Goal: Information Seeking & Learning: Learn about a topic

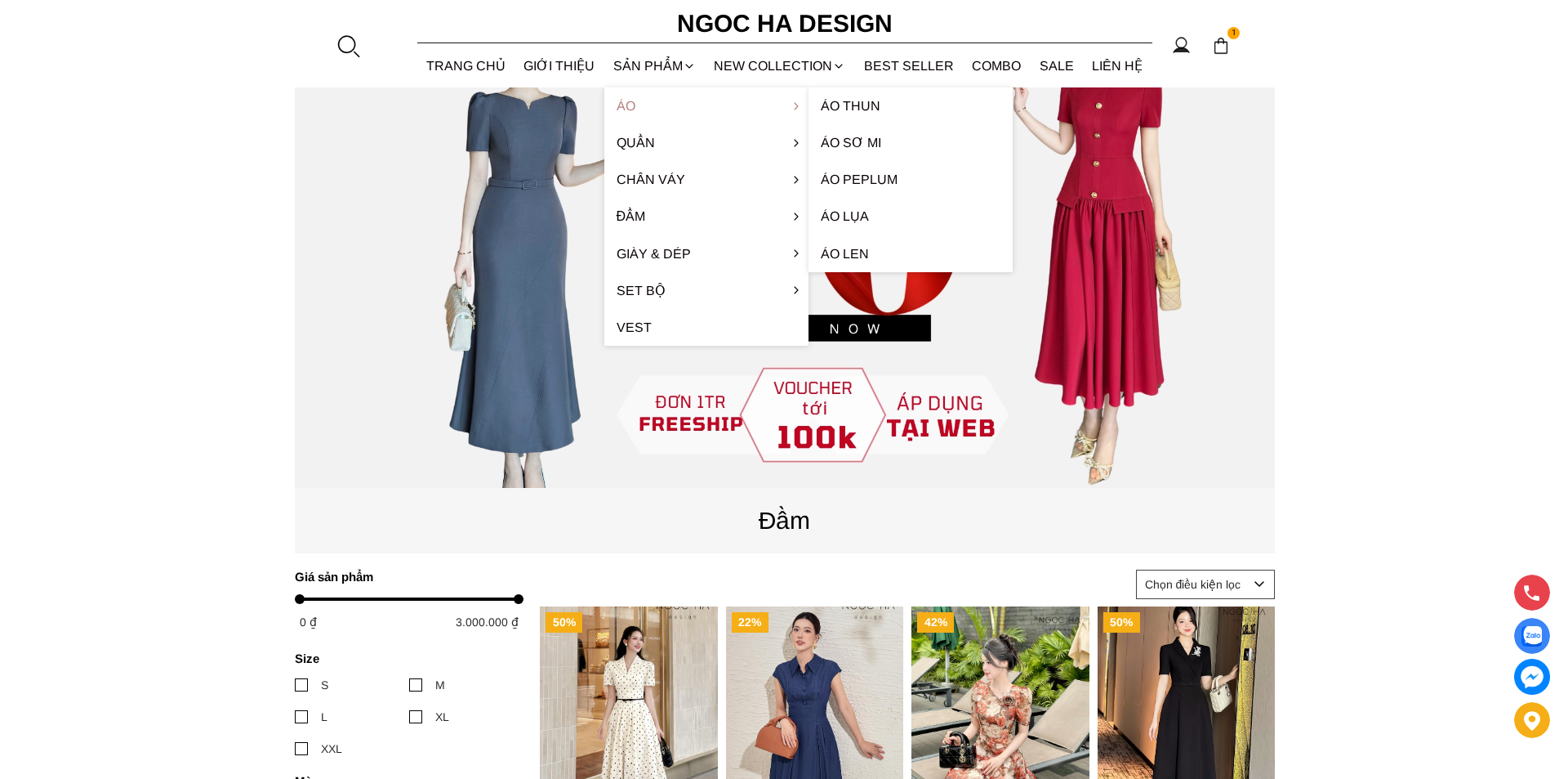
scroll to position [163, 0]
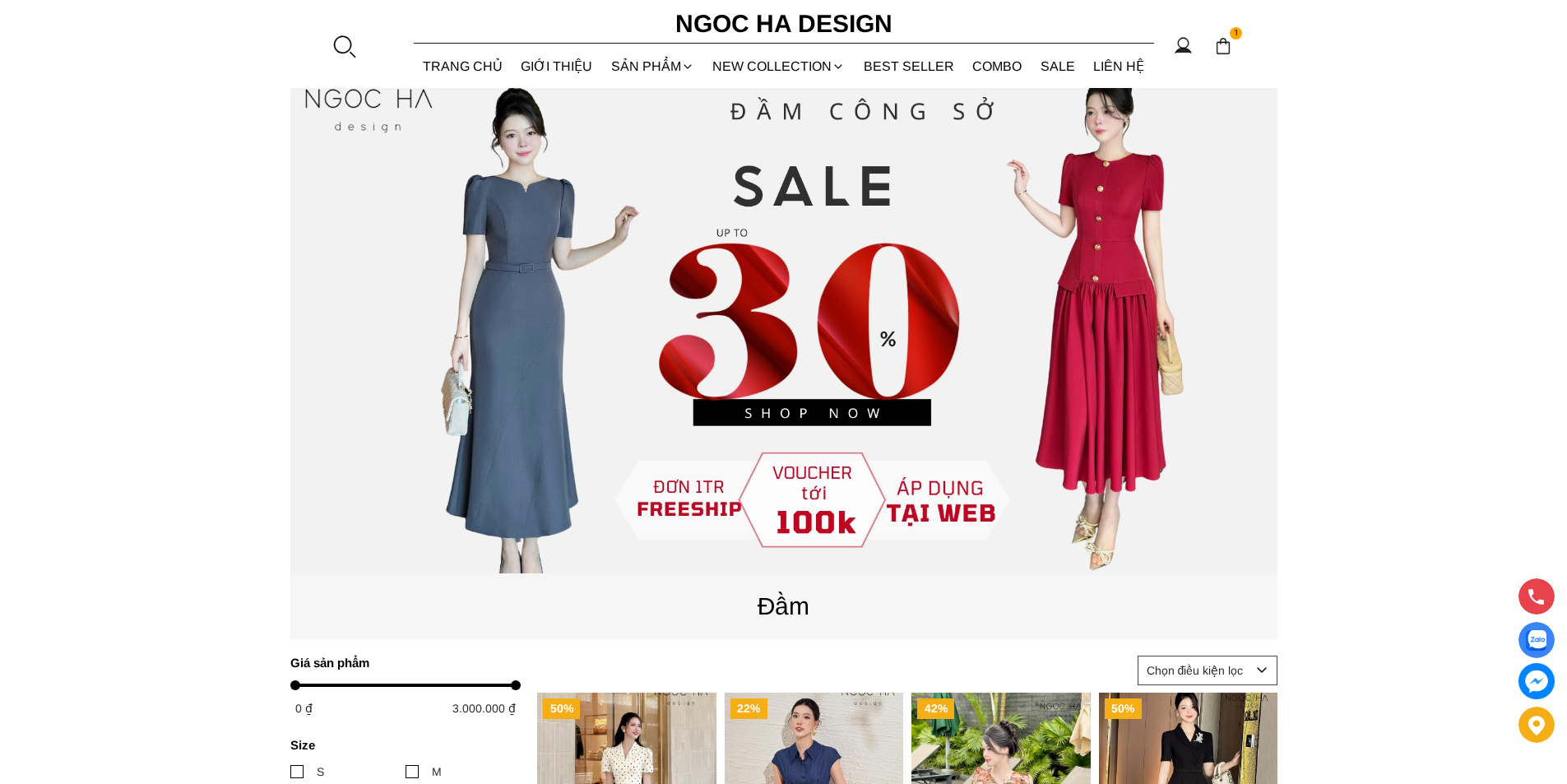
click at [353, 40] on div at bounding box center [343, 46] width 25 height 25
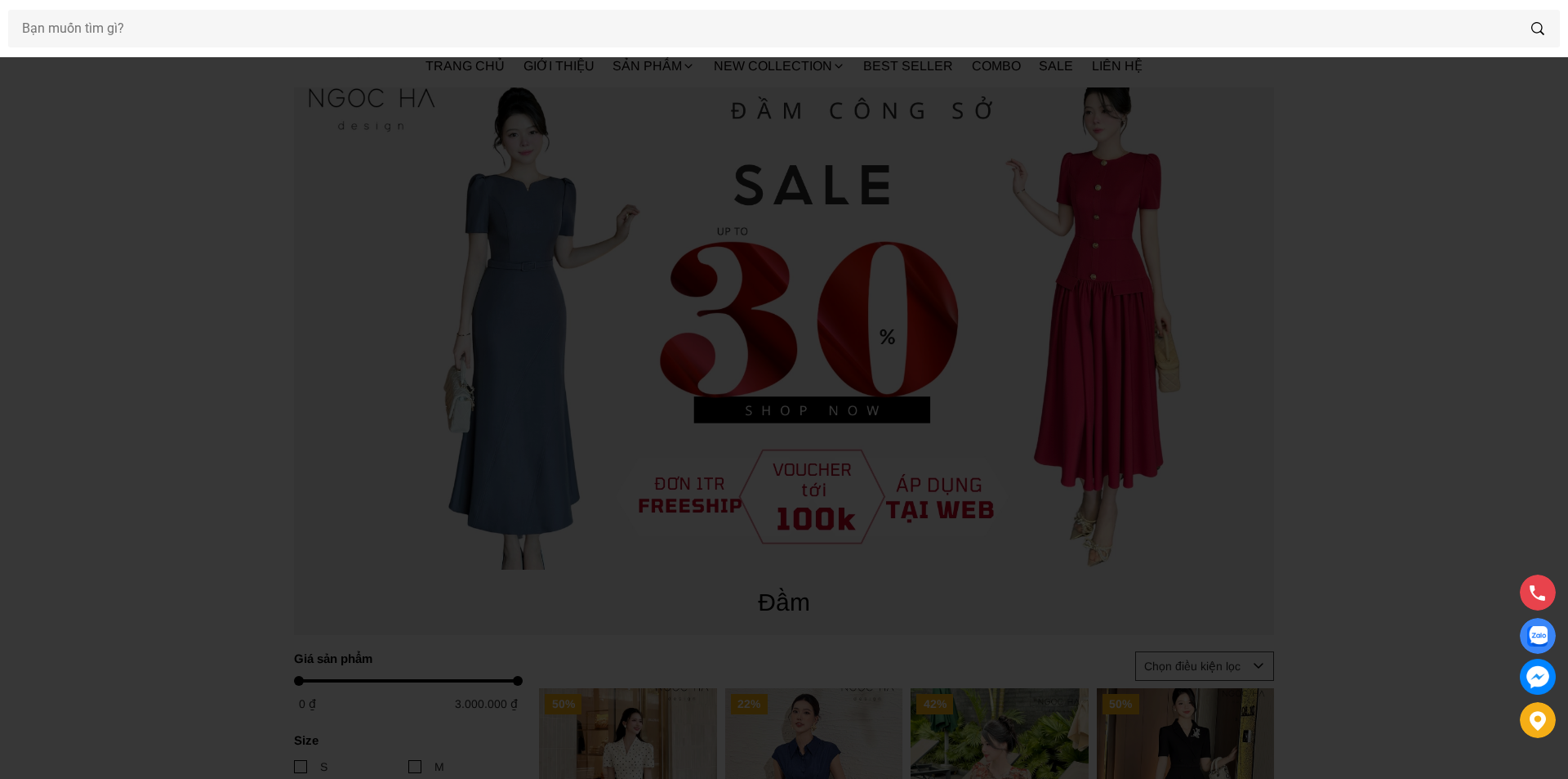
click at [314, 53] on div at bounding box center [784, 28] width 1568 height 57
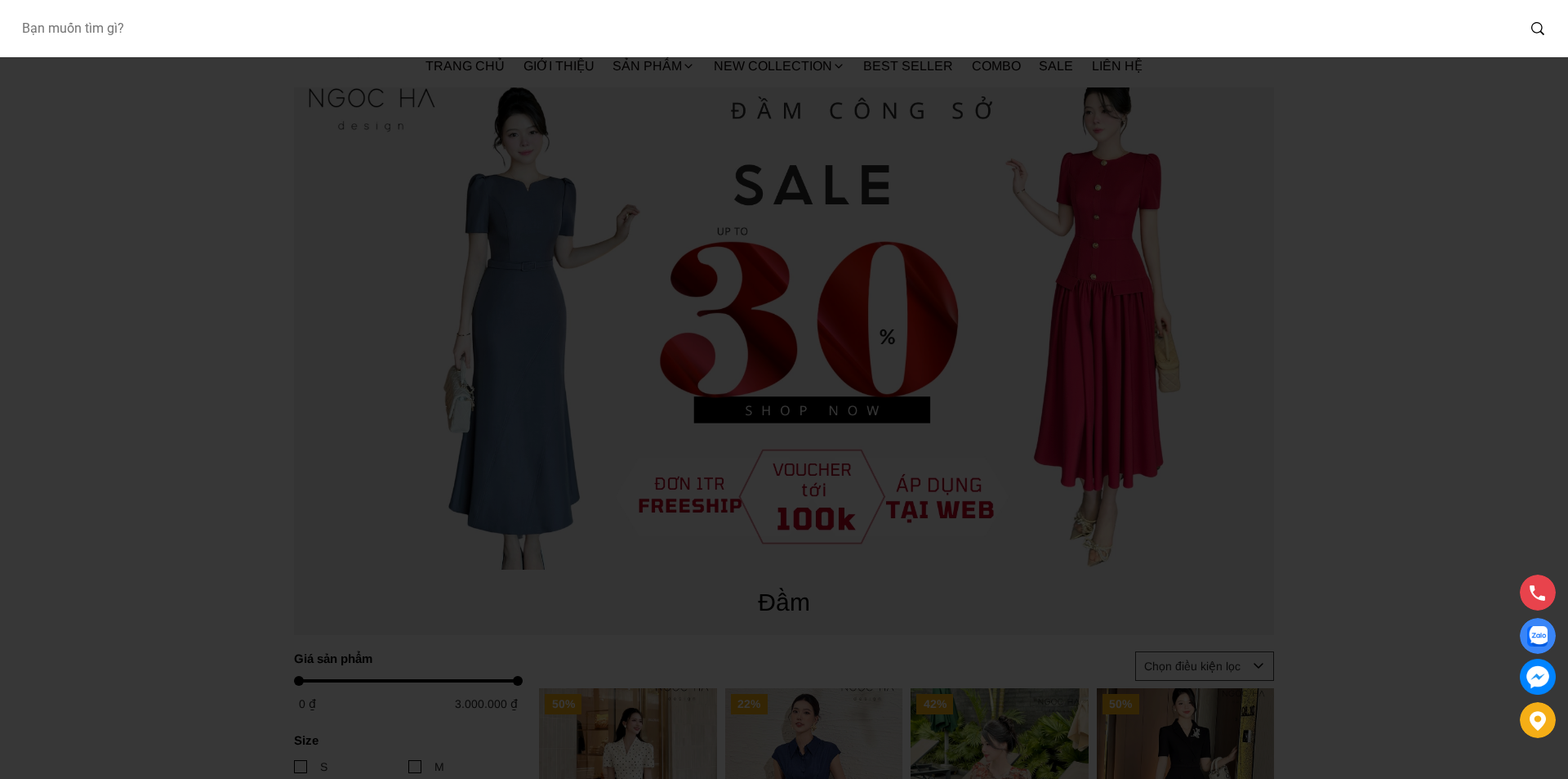
click at [293, 35] on input "Input search Bạn muốn tìm gì?" at bounding box center [761, 28] width 1507 height 37
type input "D727"
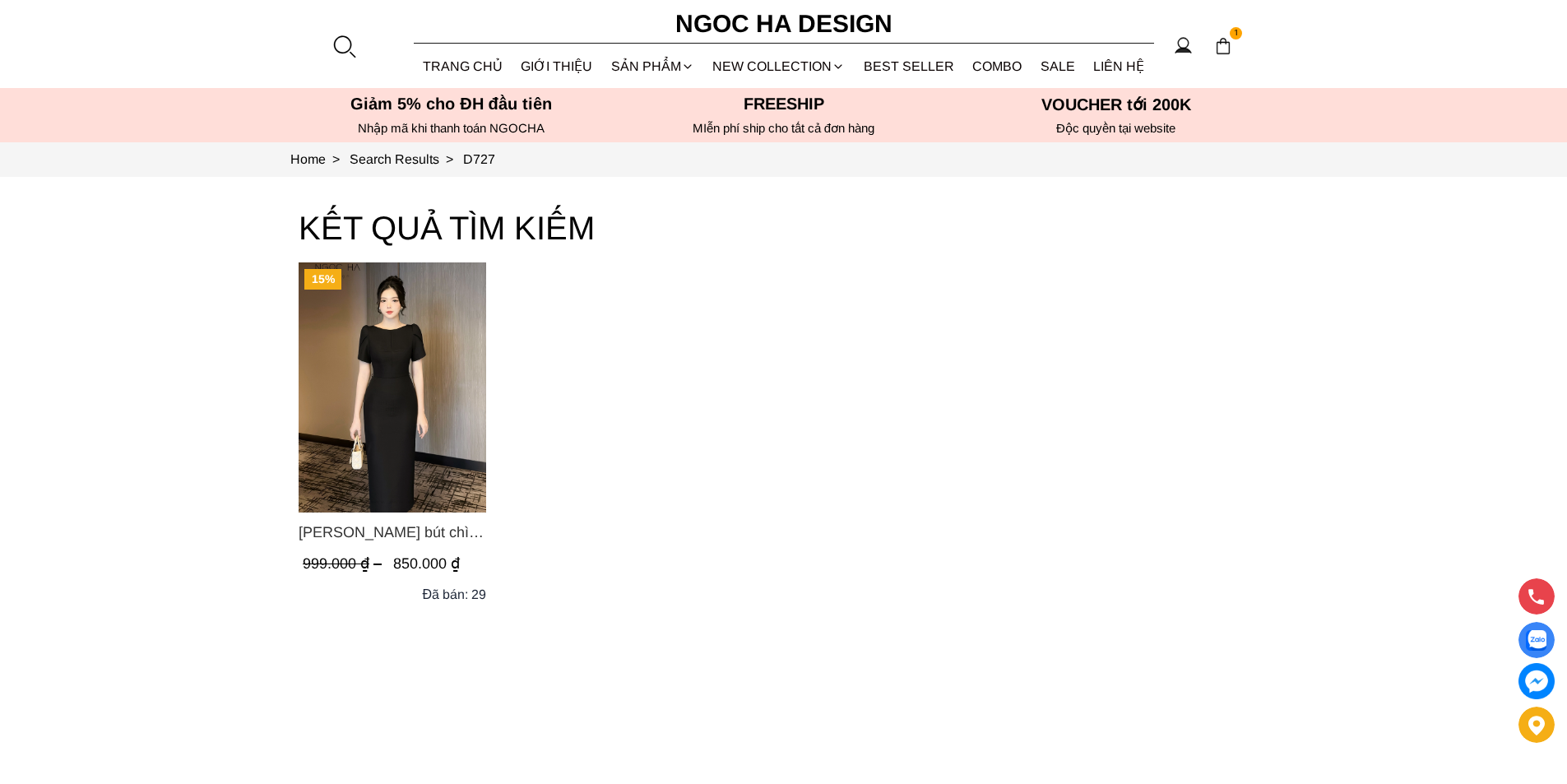
click at [379, 346] on img "Product image - Alice Dress_Đầm bút chì ,tay nụ hồng ,bồng đầu tay màu đen D727" at bounding box center [392, 387] width 187 height 250
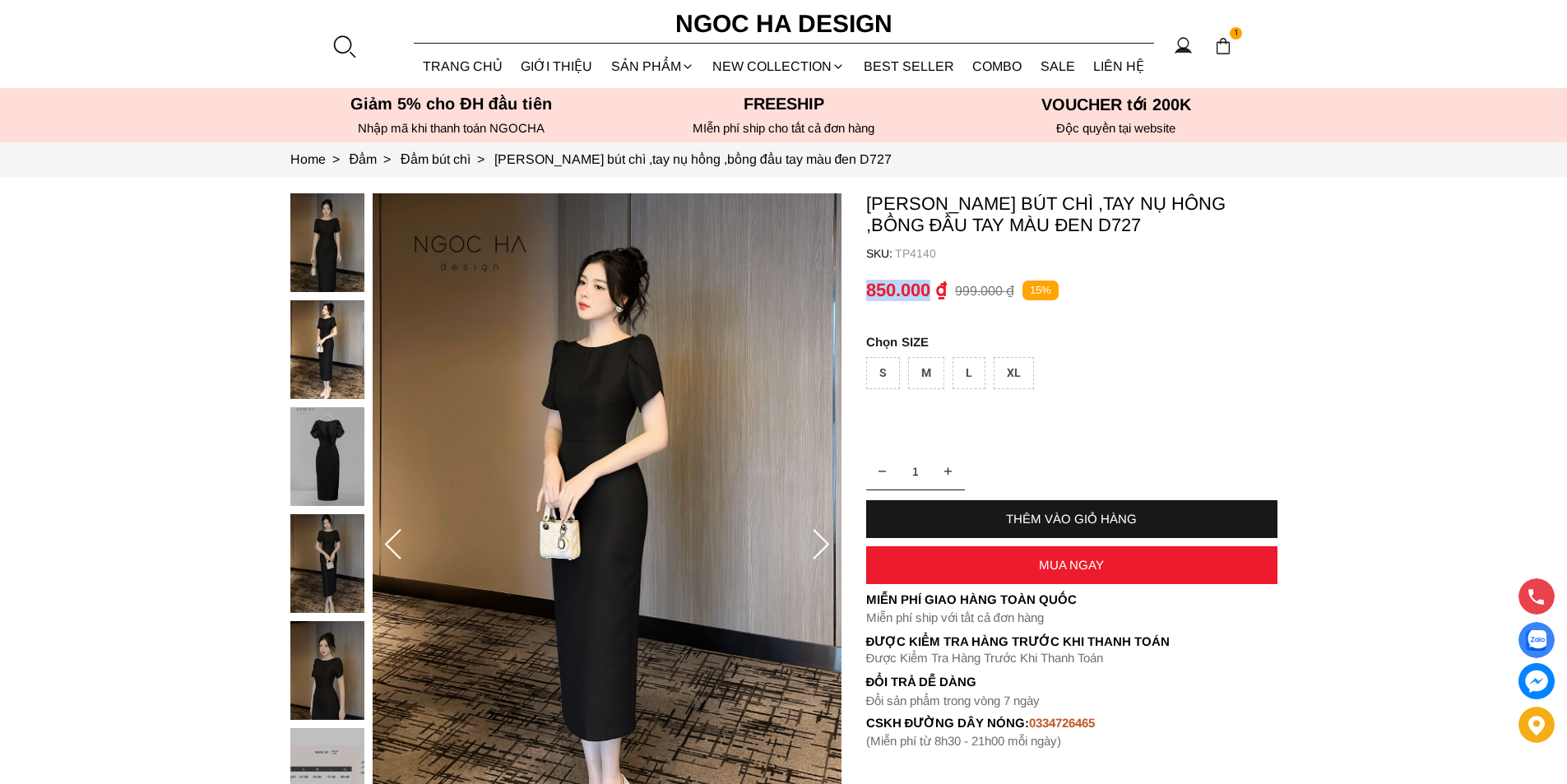
copy p "850.000"
drag, startPoint x: 868, startPoint y: 279, endPoint x: 930, endPoint y: 290, distance: 63.0
click at [930, 290] on p "850.000 ₫" at bounding box center [907, 289] width 80 height 21
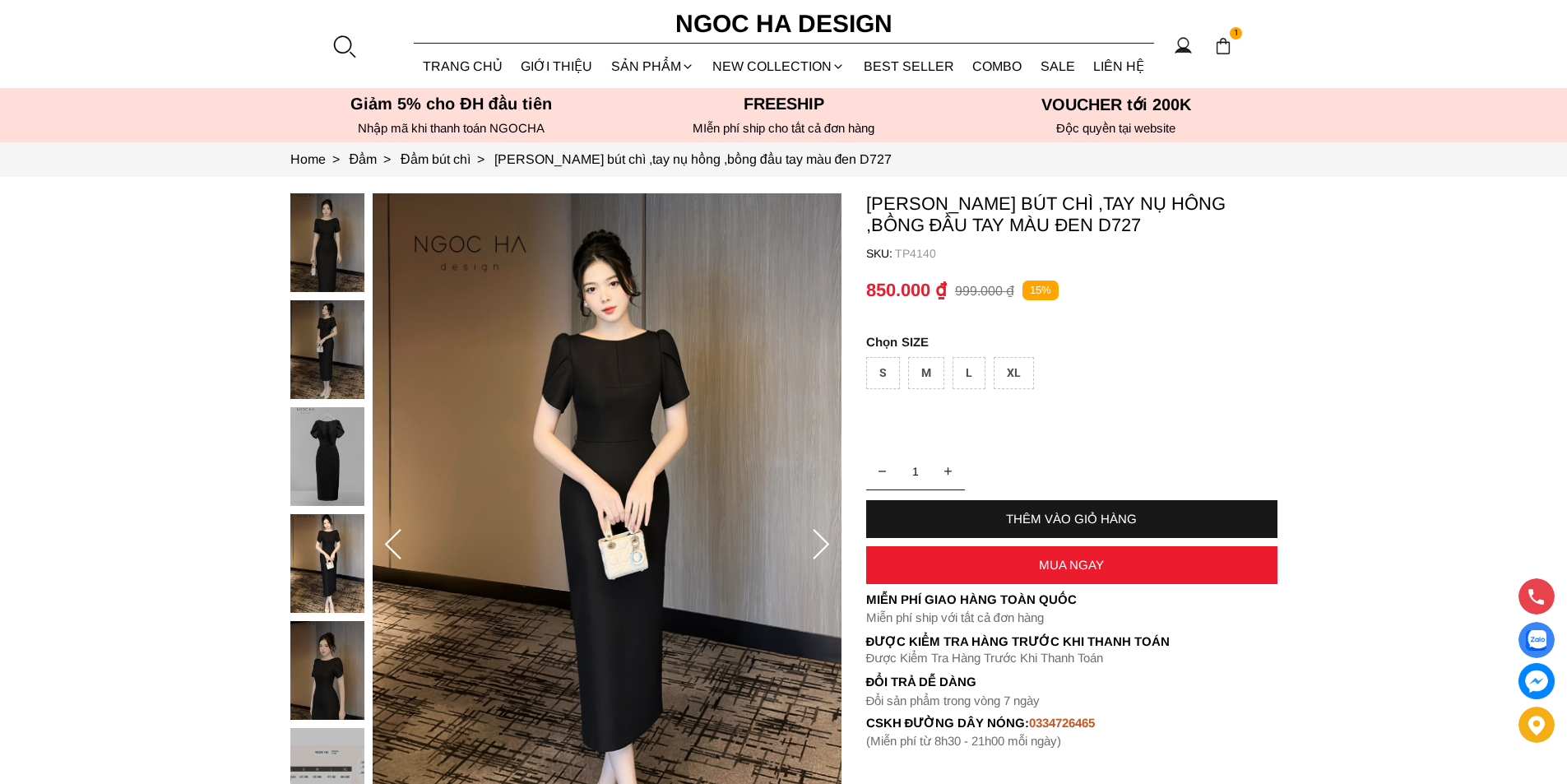
click at [179, 355] on section "Alice Dress_Đầm bút chì ,tay nụ hồng ,bồng đầu tay màu đen D727 SKU: TP4140 1 T…" at bounding box center [784, 545] width 1567 height 736
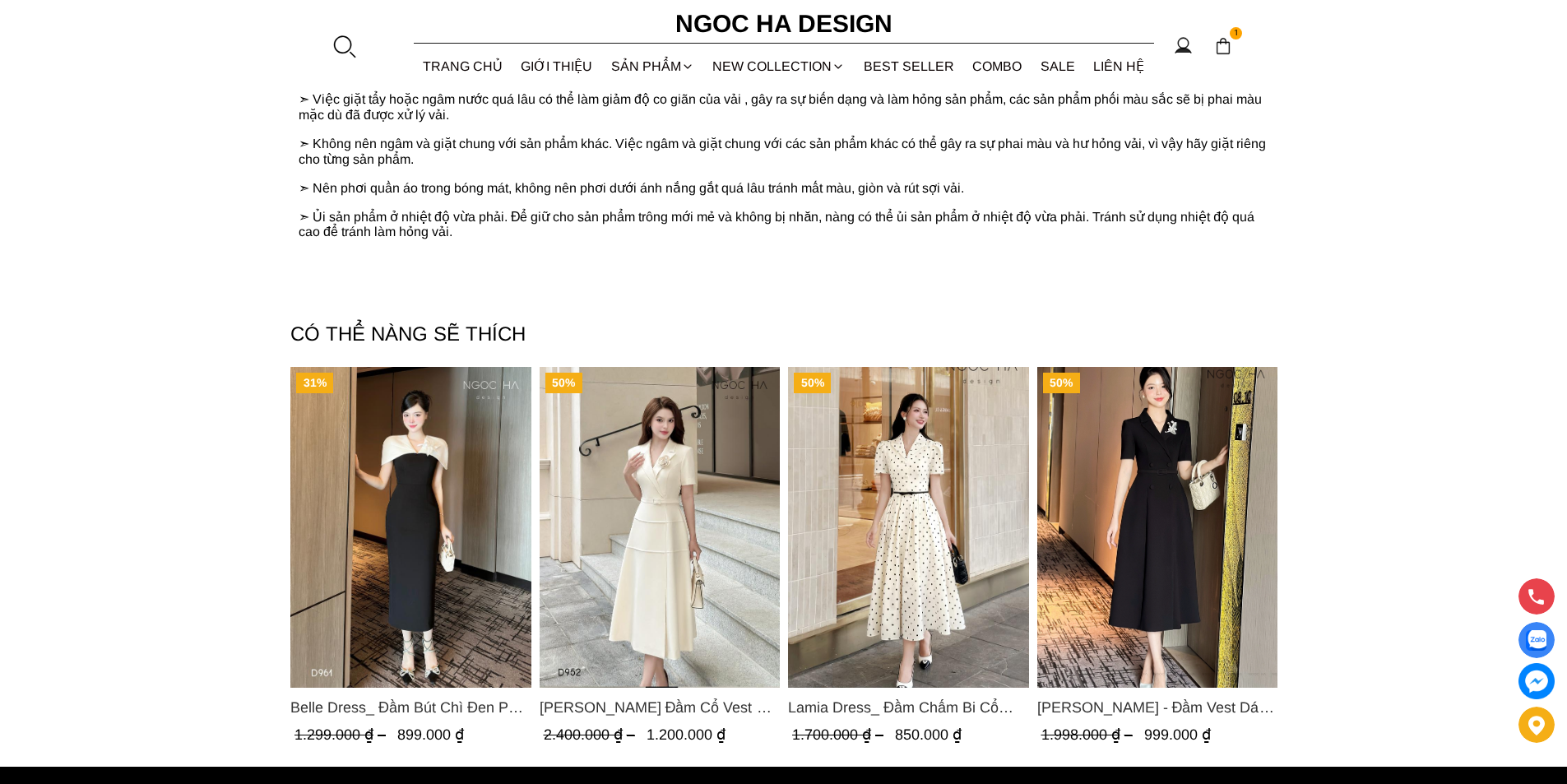
scroll to position [4835, 0]
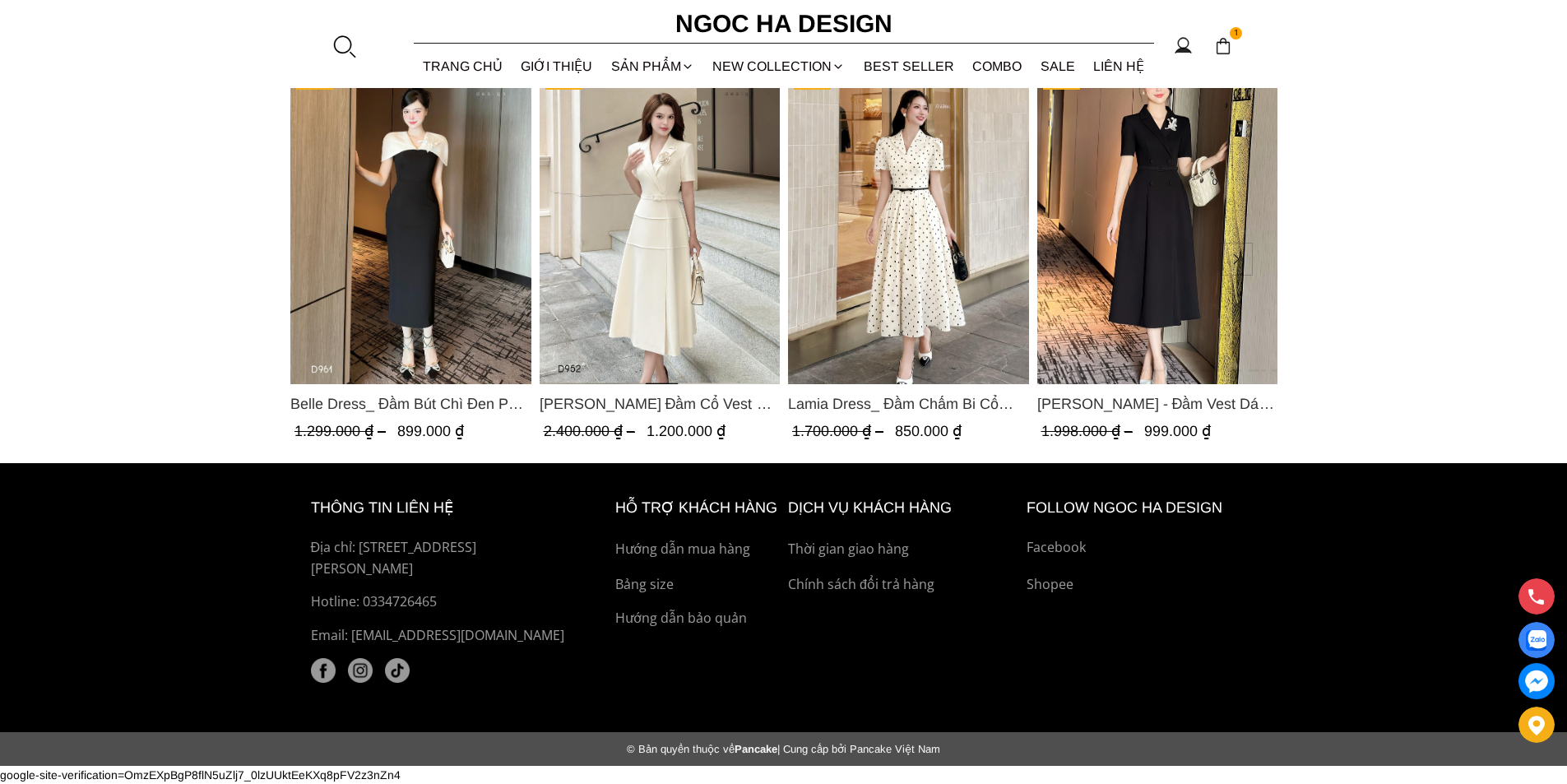
click at [694, 123] on img "Product image - Louisa Dress_ Đầm Cổ Vest Cài Hoa Tùng May Gân Nổi Kèm Đai Màu …" at bounding box center [659, 223] width 241 height 320
click at [411, 235] on img "Product image - Belle Dress_ Đầm Bút Chì Đen Phối Choàng Vai May Ly Màu Trắng K…" at bounding box center [411, 223] width 241 height 320
click at [911, 249] on img "Product image - Lamia Dress_ Đầm Chấm Bi Cổ Vest Màu Kem D1003" at bounding box center [909, 223] width 241 height 320
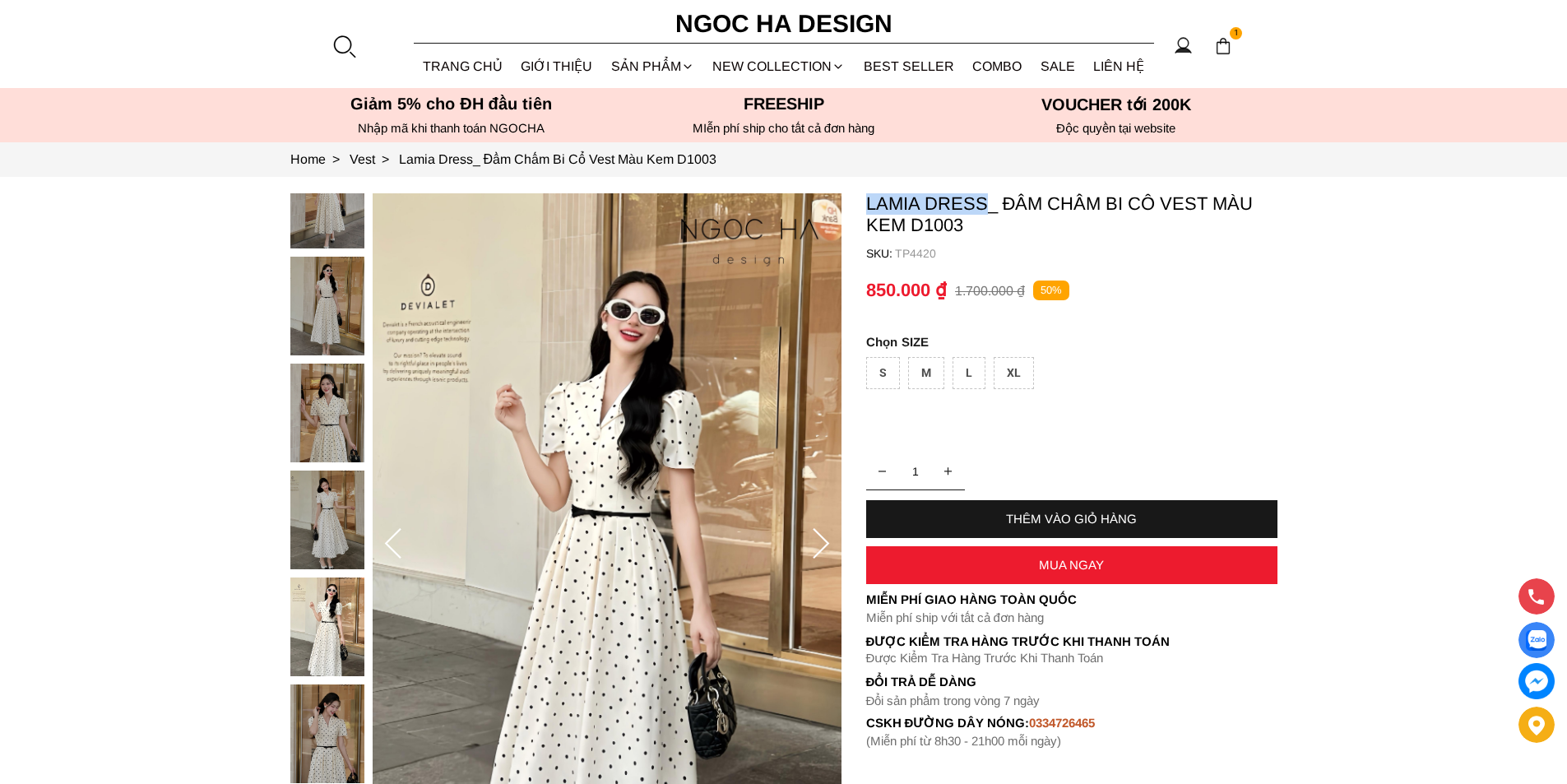
copy p "Lamia Dress"
drag, startPoint x: 868, startPoint y: 198, endPoint x: 988, endPoint y: 198, distance: 120.0
click at [988, 198] on p "Lamia Dress_ Đầm Chấm Bi Cổ Vest Màu Kem D1003" at bounding box center [1072, 214] width 411 height 43
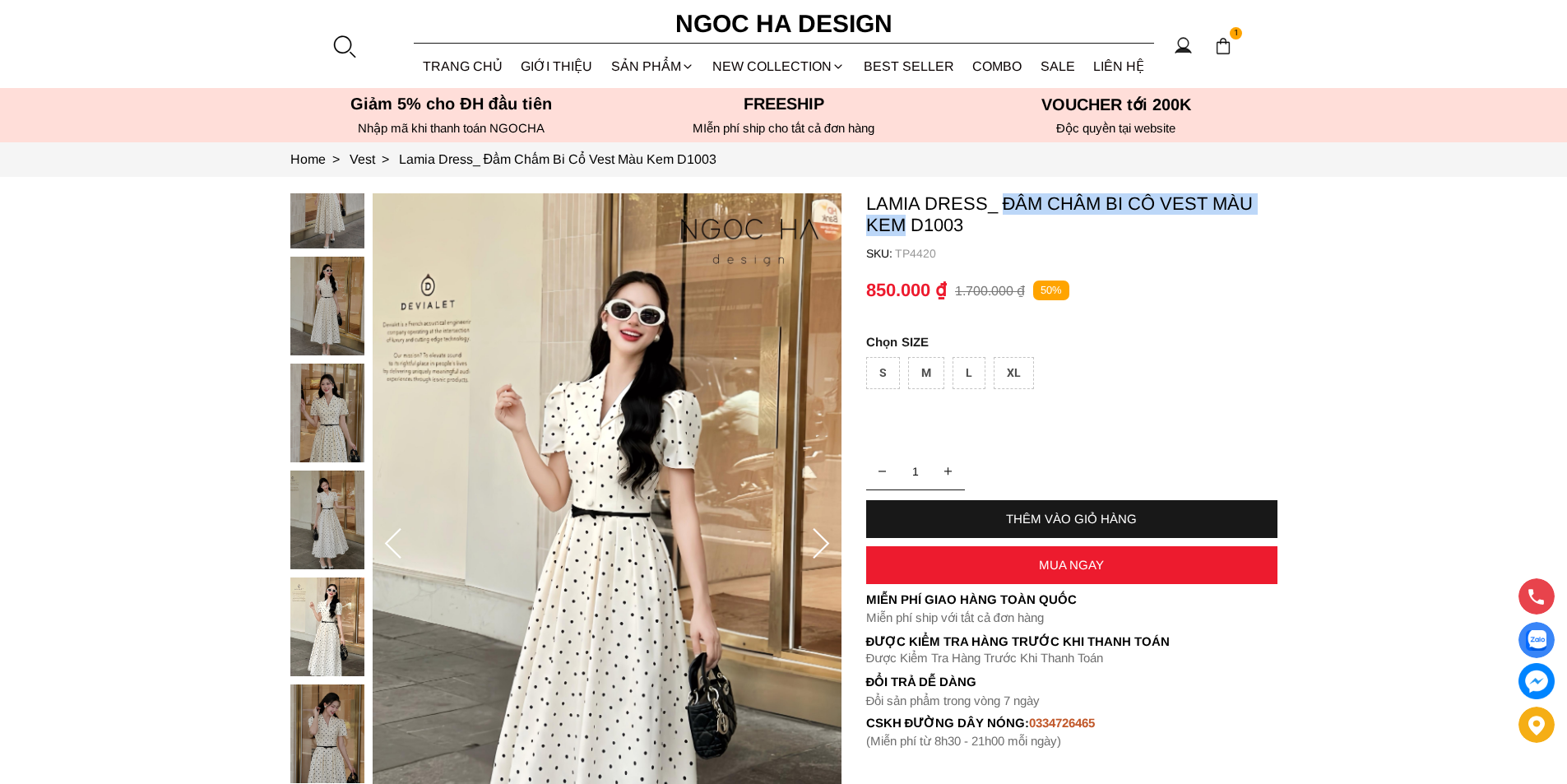
copy p "Đầm Chấm Bi Cổ Vest Màu Kem"
drag, startPoint x: 1008, startPoint y: 203, endPoint x: 902, endPoint y: 237, distance: 111.3
click at [902, 237] on container "Lamia Dress_ Đầm Chấm Bi Cổ Vest Màu Kem D1003 SKU: TP4420 1 THÊM VÀO GIỎ HÀNG …" at bounding box center [1072, 471] width 411 height 555
click at [340, 45] on div at bounding box center [343, 46] width 25 height 25
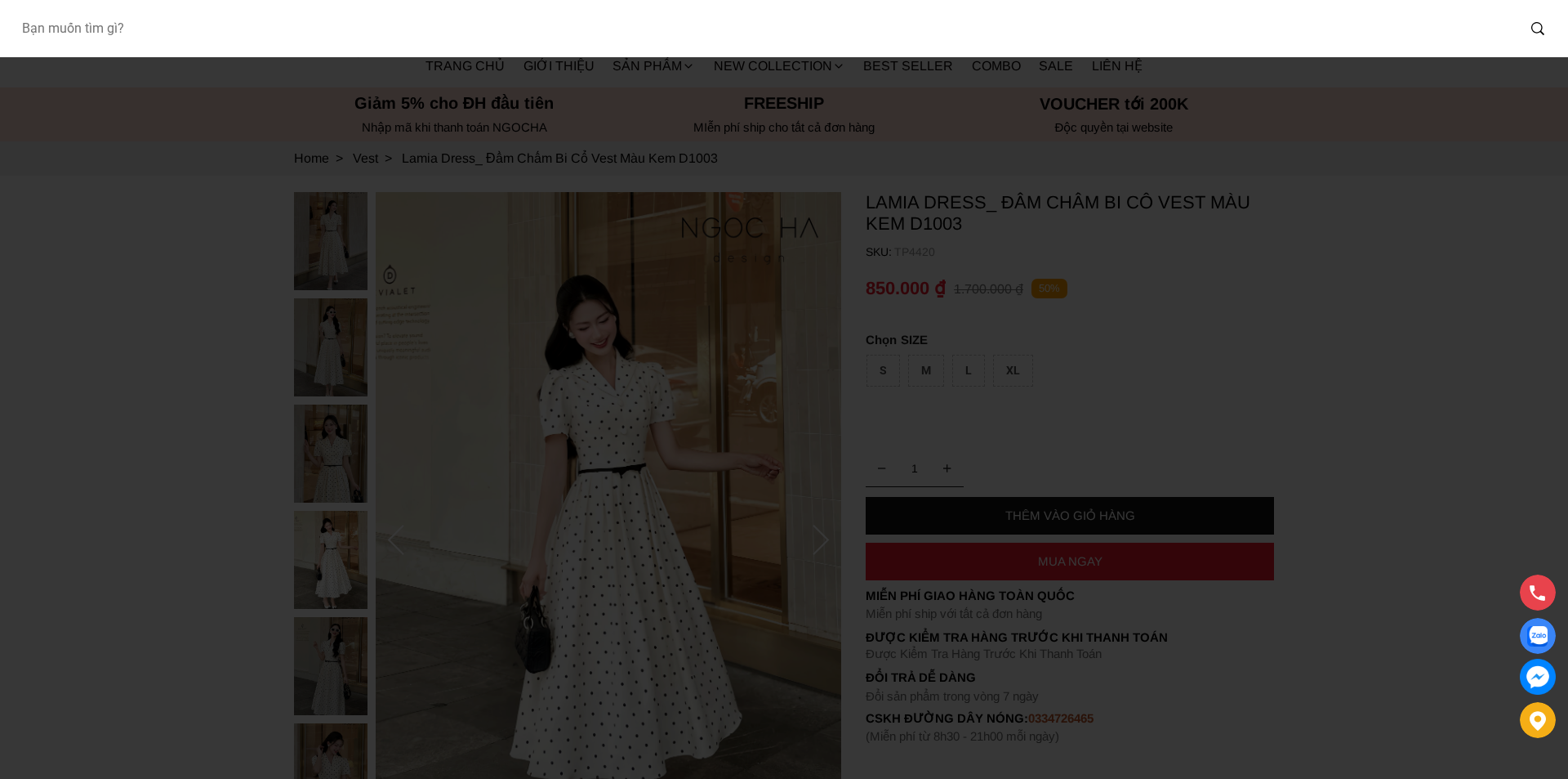
click at [250, 19] on input "Input search Bạn muốn tìm gì?" at bounding box center [761, 28] width 1507 height 37
type input "BQ014"
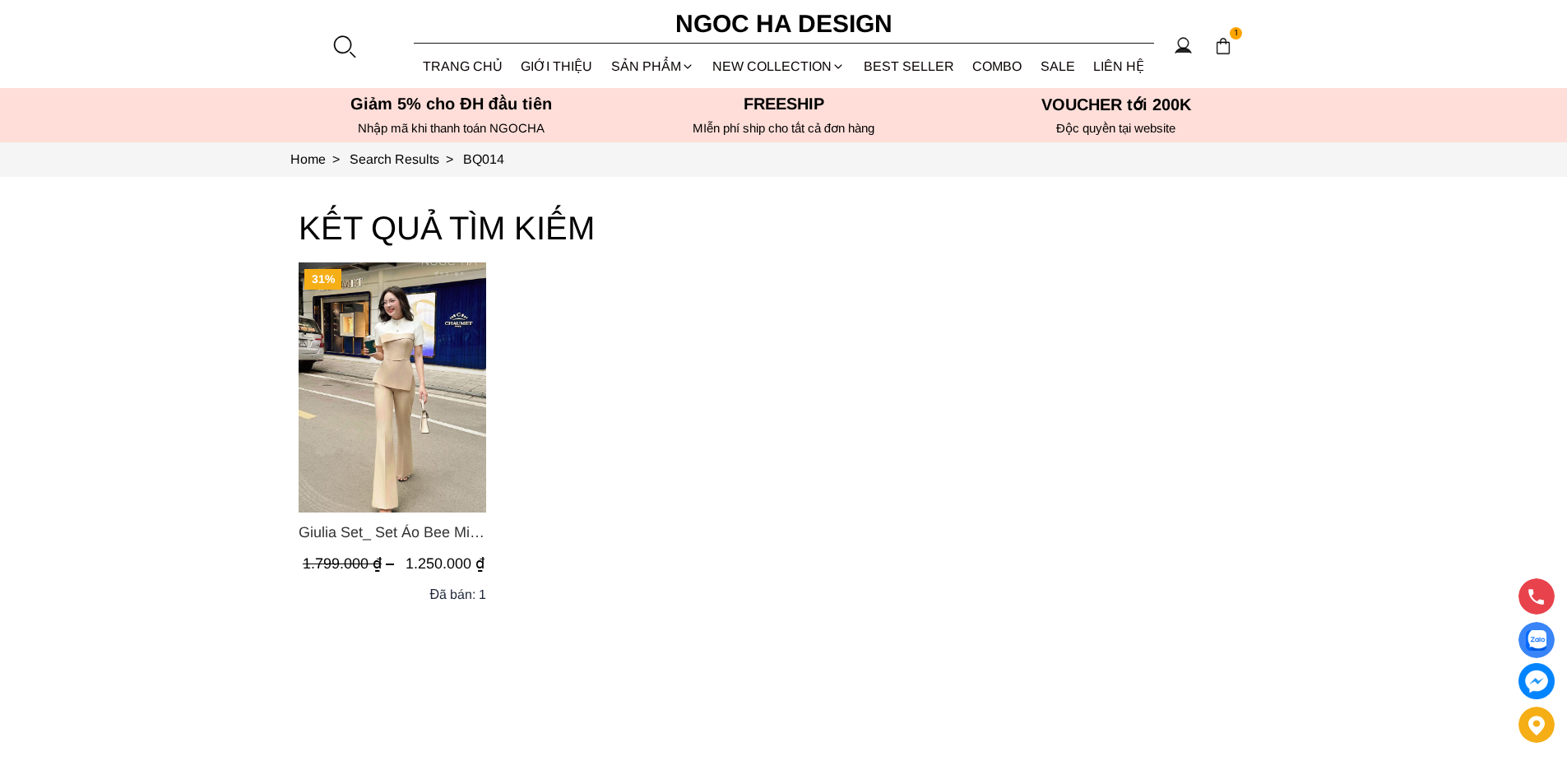
click at [343, 402] on img "Product image - Giulia Set_ Set Áo Bee Mix Cổ Trắng Đính Cúc Quần Loe BQ014" at bounding box center [392, 387] width 187 height 250
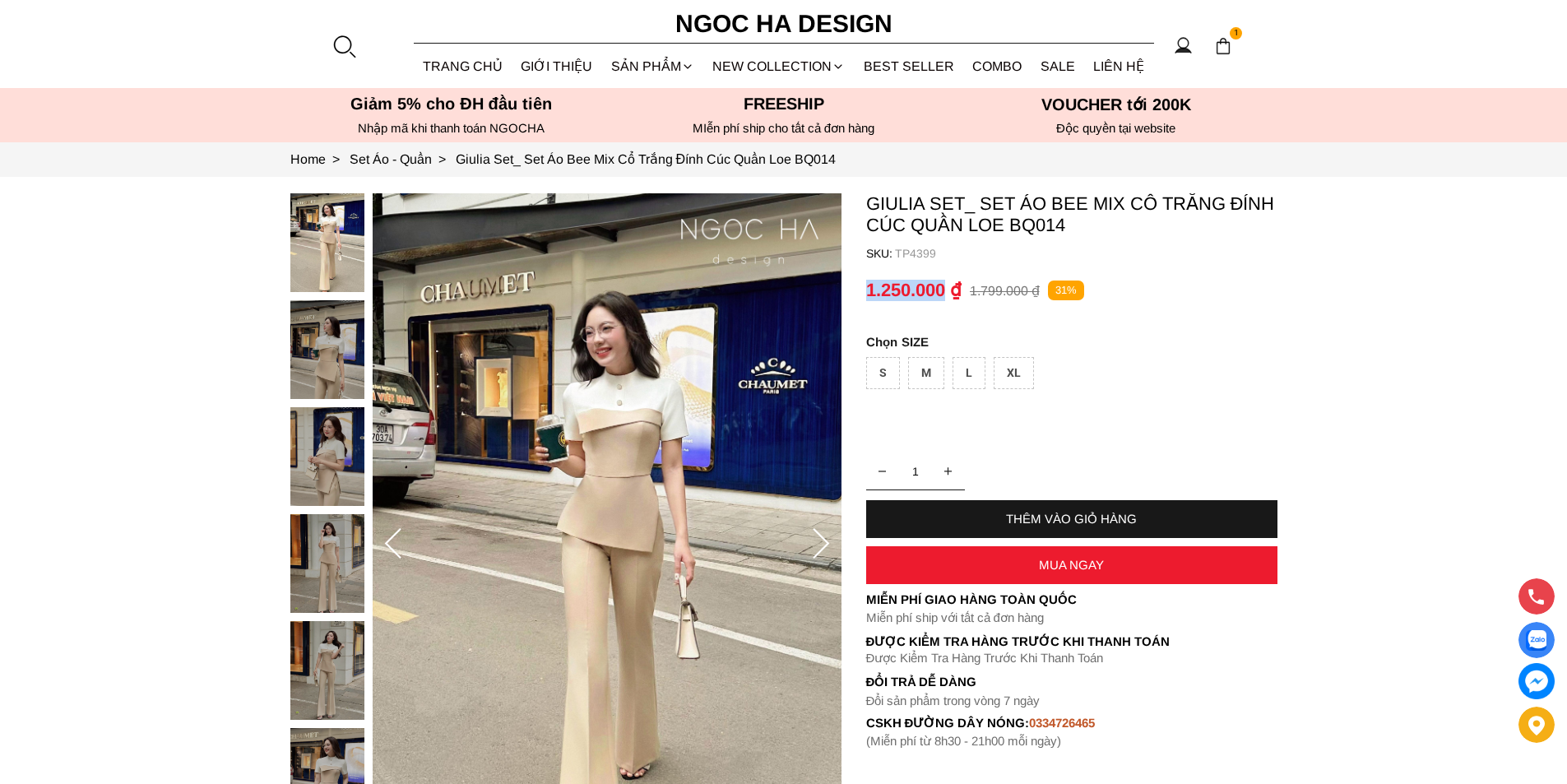
copy p "1.250.000"
drag, startPoint x: 867, startPoint y: 290, endPoint x: 948, endPoint y: 293, distance: 81.1
click at [948, 293] on p "1.250.000 ₫" at bounding box center [914, 289] width 96 height 21
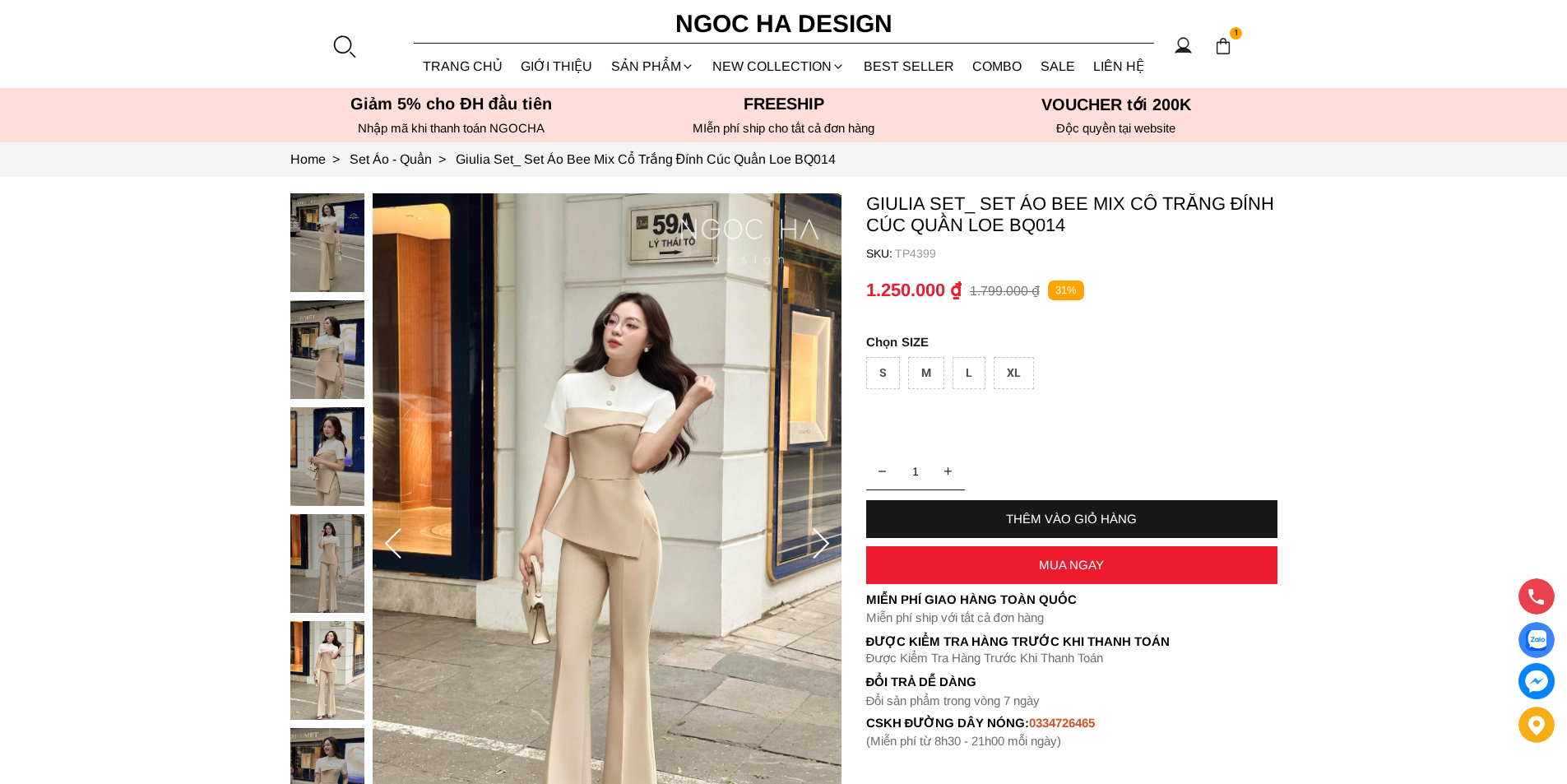
click at [344, 46] on div at bounding box center [343, 46] width 25 height 25
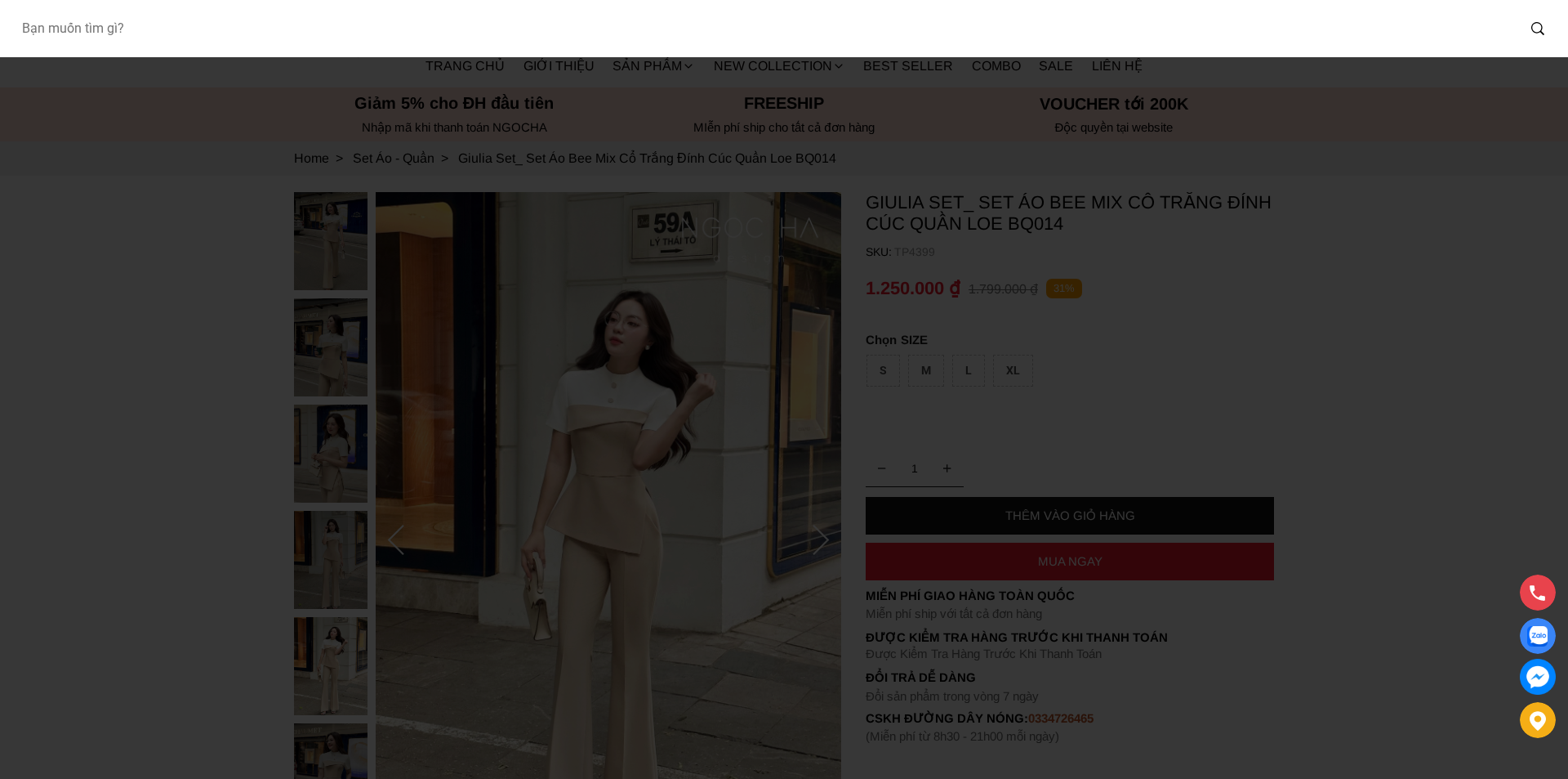
click at [172, 24] on input "Input search Bạn muốn tìm gì?" at bounding box center [761, 28] width 1507 height 37
type input "BJ139"
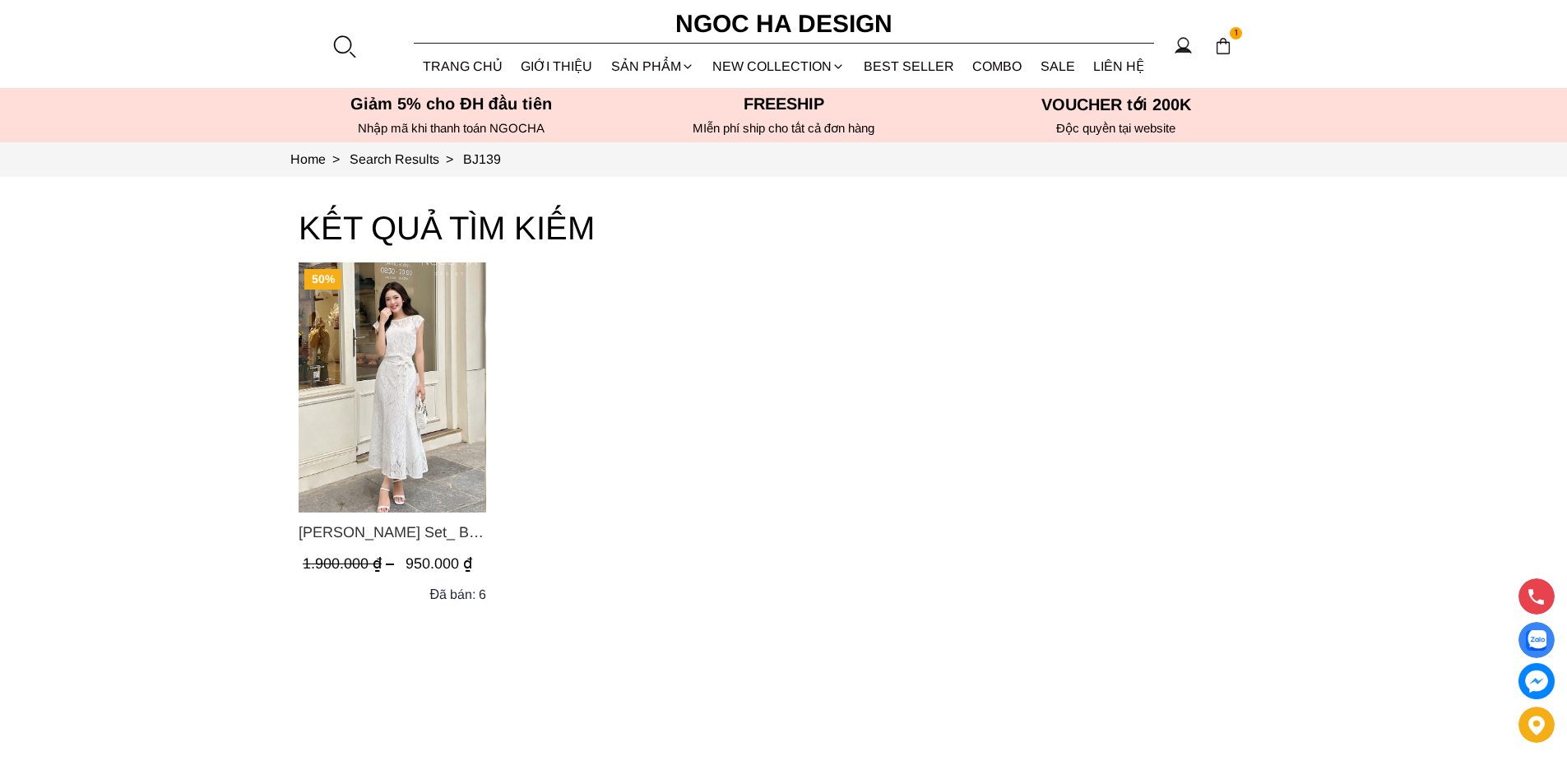
click at [367, 385] on img "Product image - Isabella Set_ Bộ Ren Áo Sơ Mi Vai Chờm Chân Váy Đuôi Cá Màu Trắ…" at bounding box center [392, 387] width 187 height 250
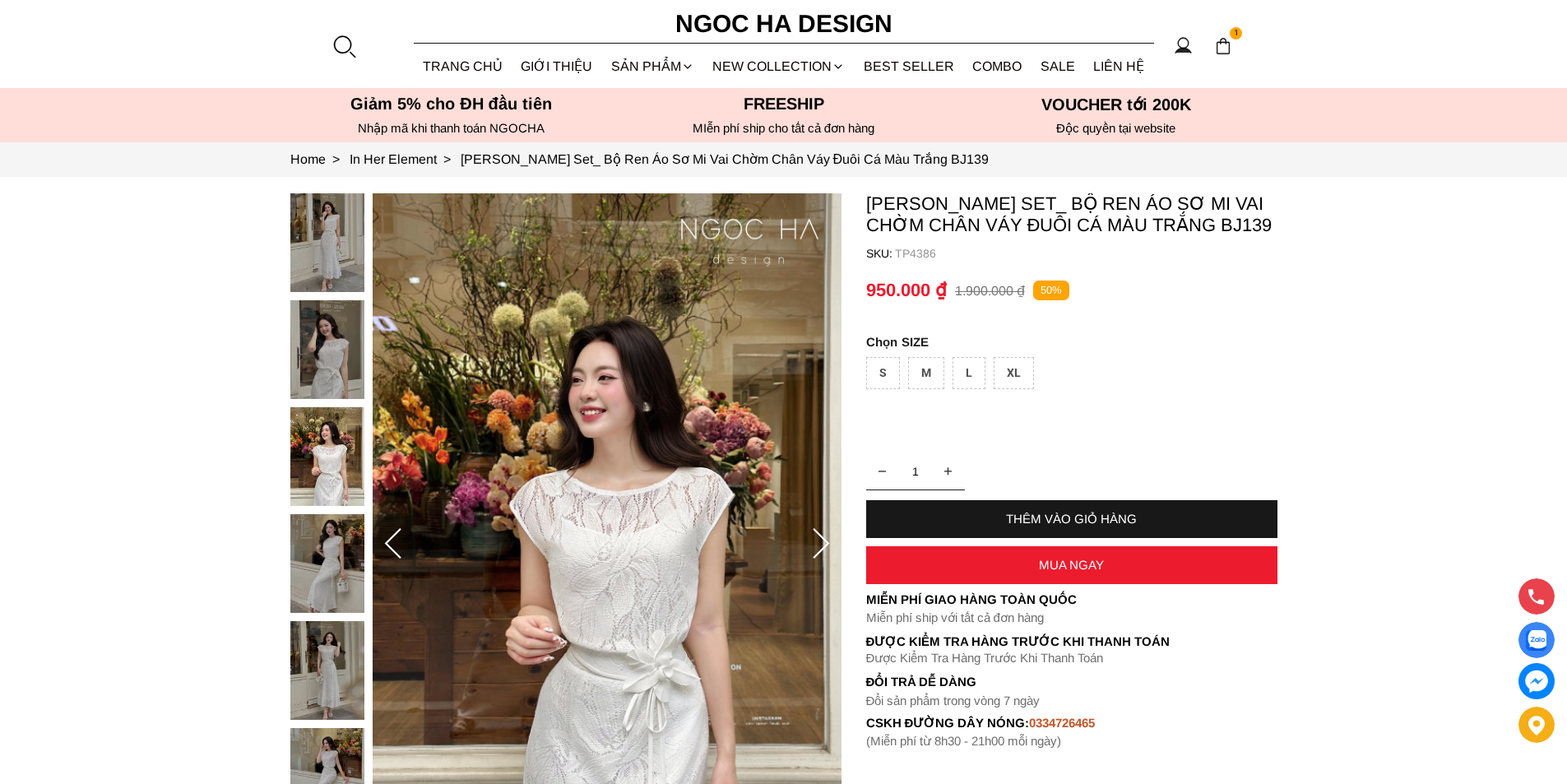
click at [344, 48] on div at bounding box center [343, 46] width 25 height 25
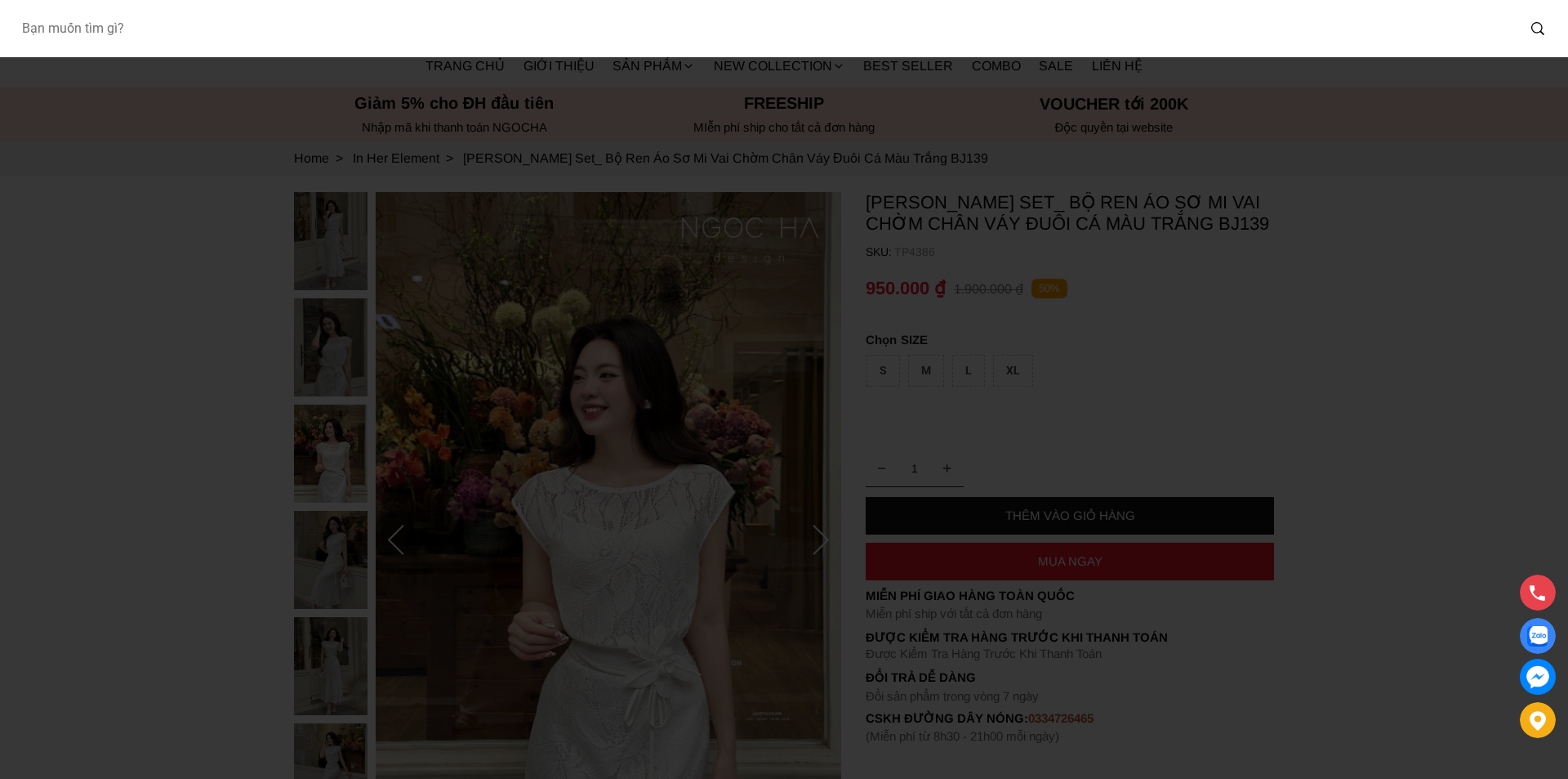
click at [232, 40] on input "Input search Bạn muốn tìm gì?" at bounding box center [761, 28] width 1507 height 37
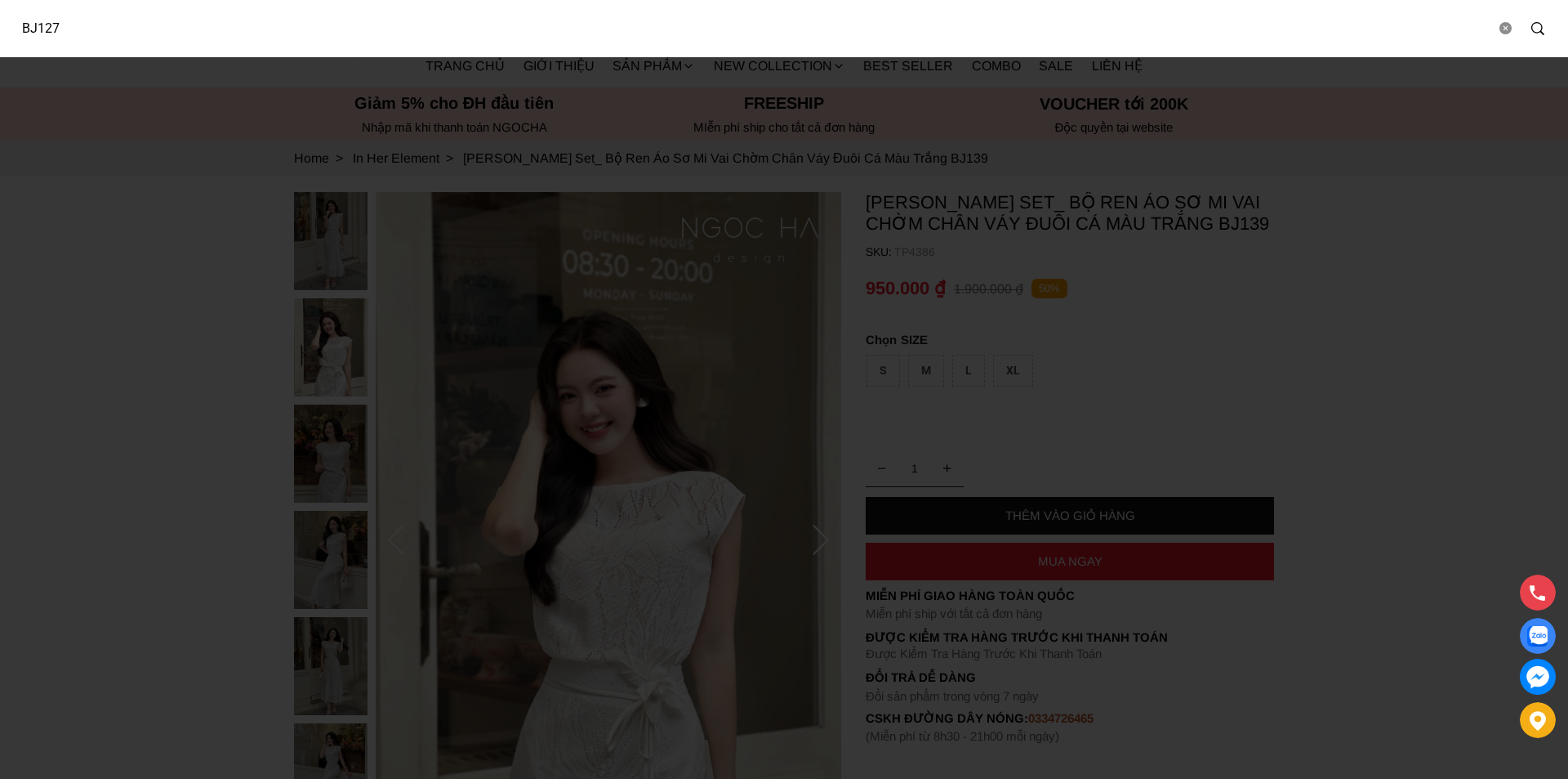
type input "BJ127"
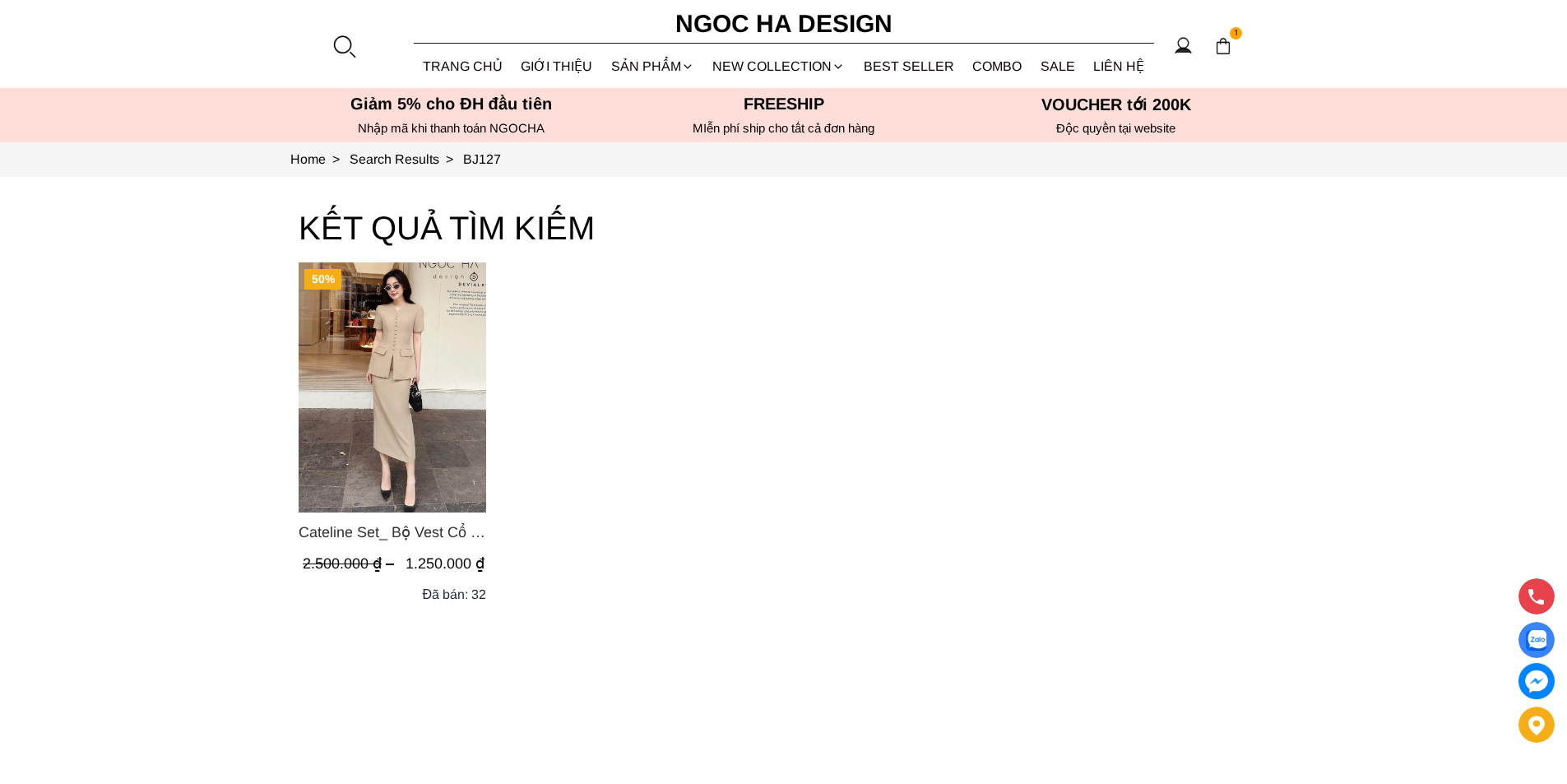
click at [397, 395] on img "Product image - Cateline Set_ Bộ Vest Cổ V Đính Cúc Nhí Chân Váy Bút Chì BJ127" at bounding box center [392, 387] width 187 height 250
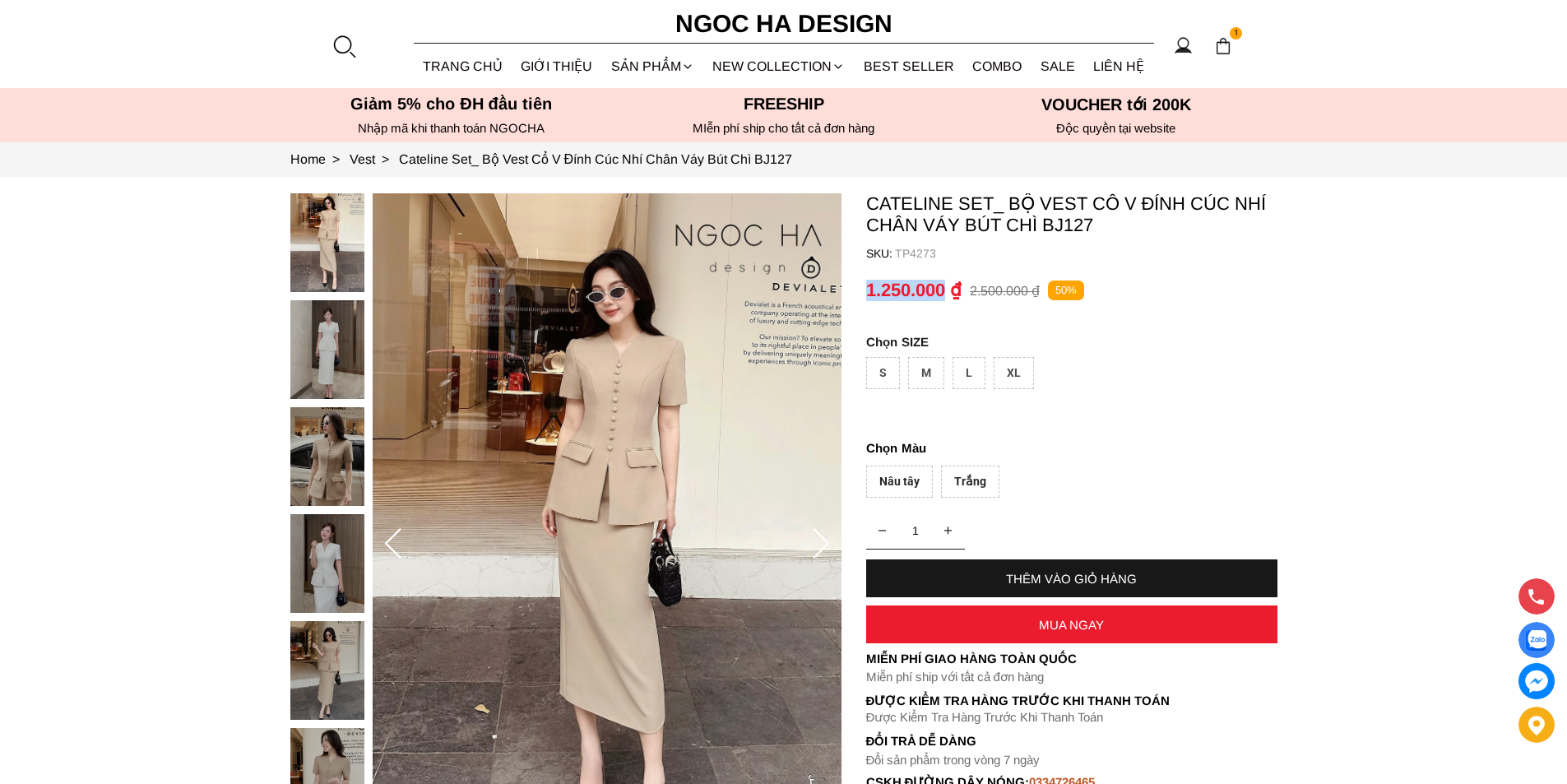
copy p "1.250.000"
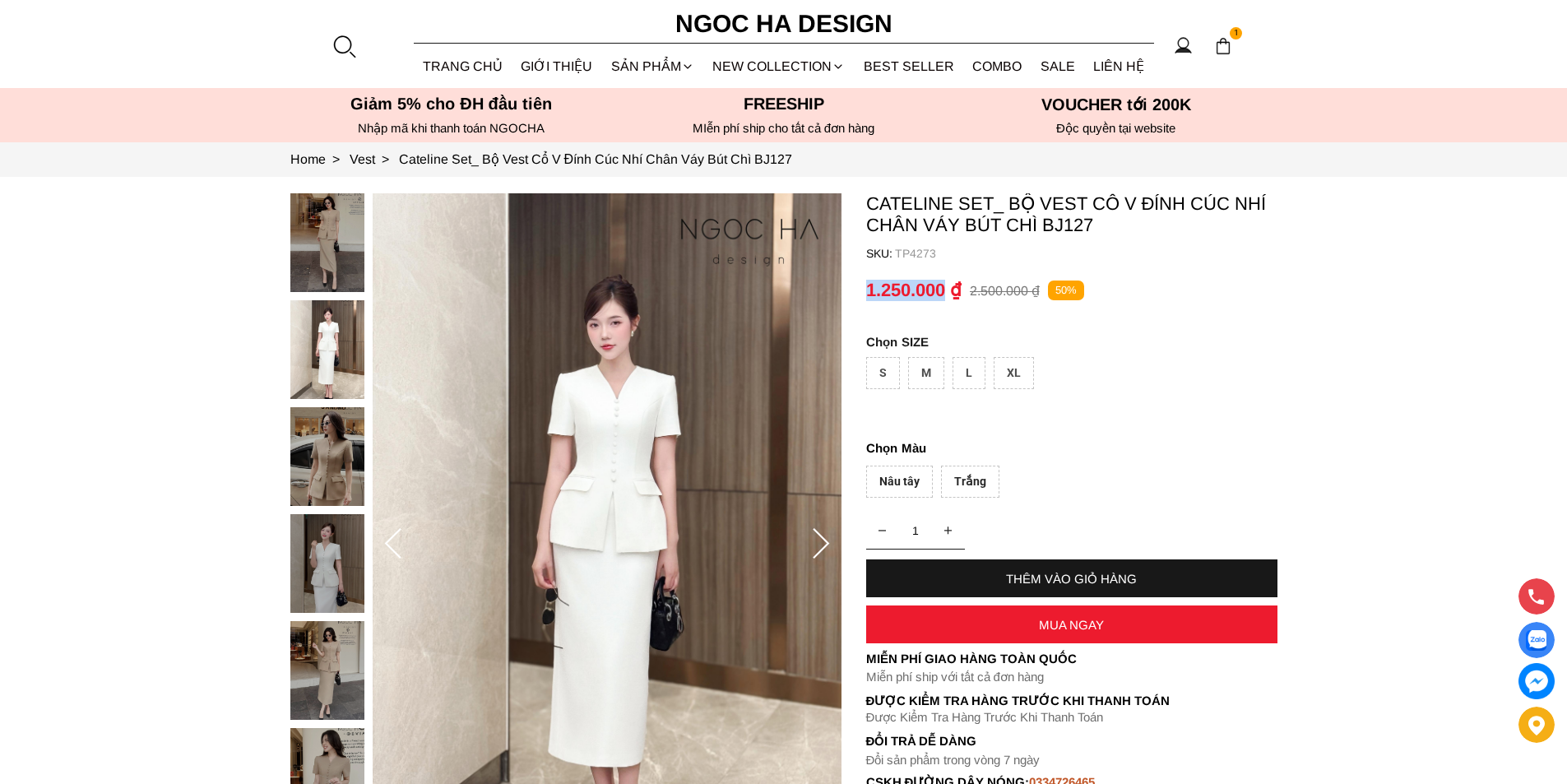
drag, startPoint x: 868, startPoint y: 294, endPoint x: 948, endPoint y: 297, distance: 80.1
click at [948, 297] on p "1.250.000 ₫" at bounding box center [914, 289] width 96 height 21
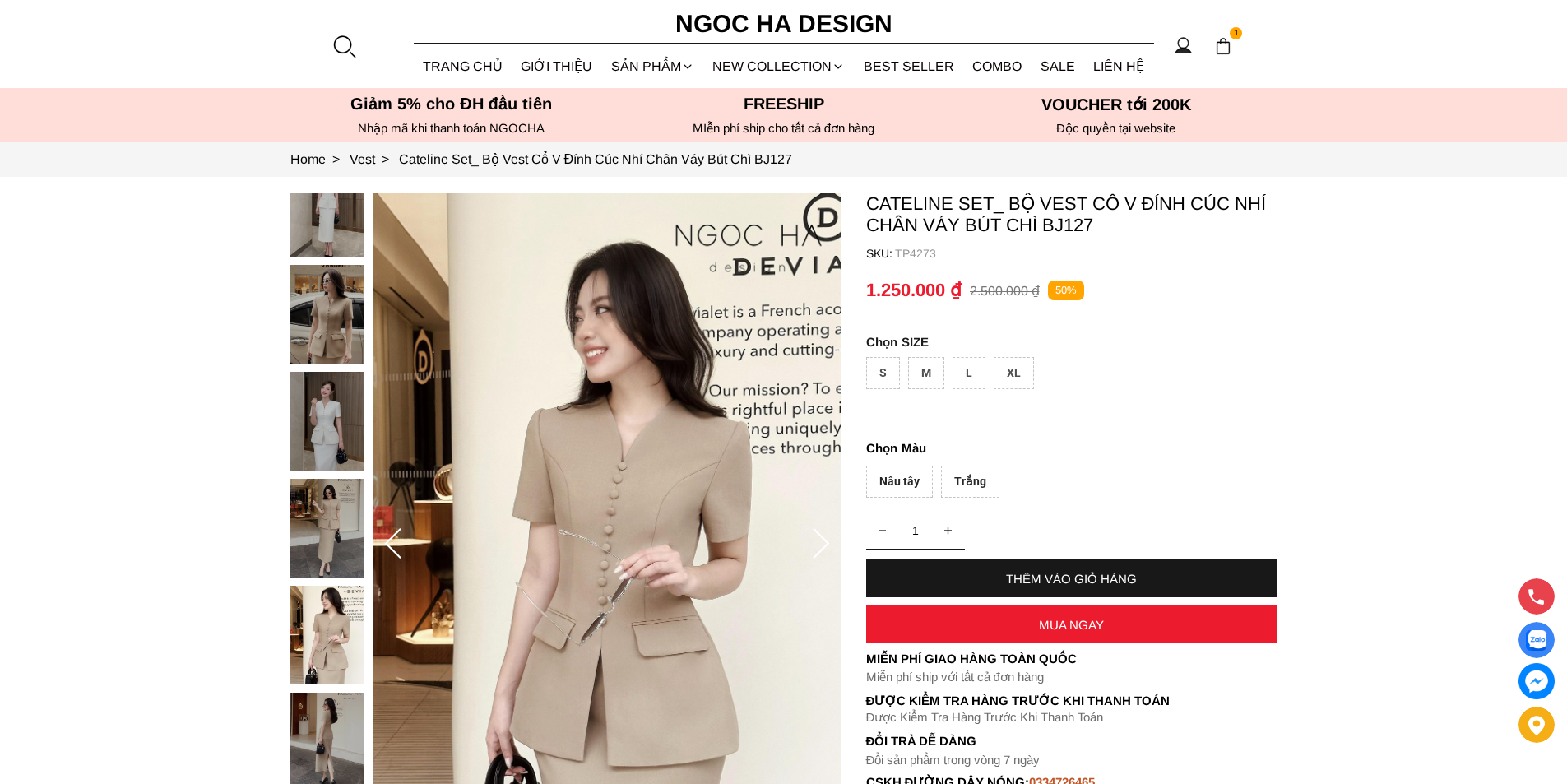
click at [343, 40] on div at bounding box center [343, 46] width 25 height 25
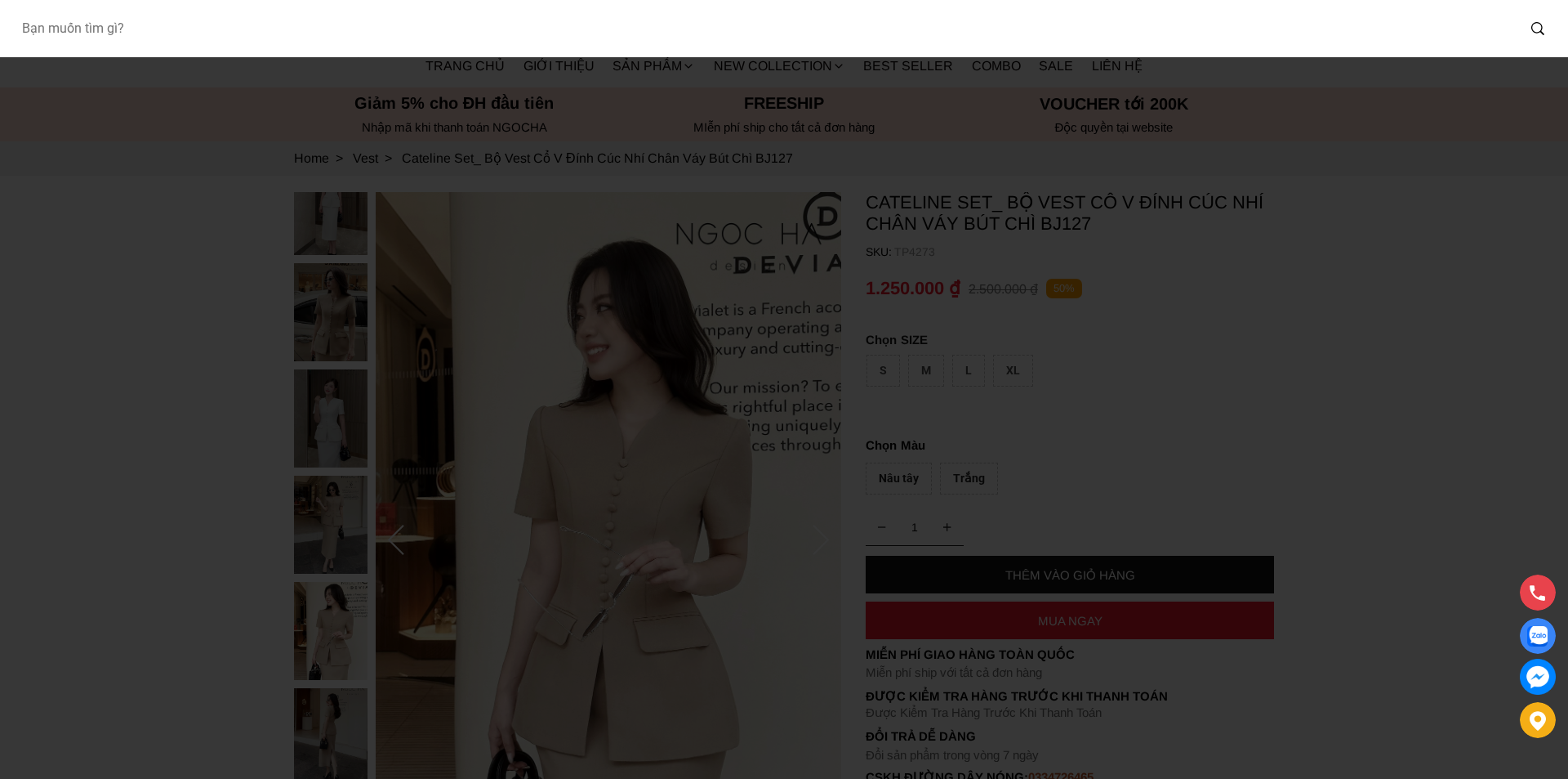
click at [255, 34] on input "Input search Bạn muốn tìm gì?" at bounding box center [761, 28] width 1507 height 37
type input "BQ013"
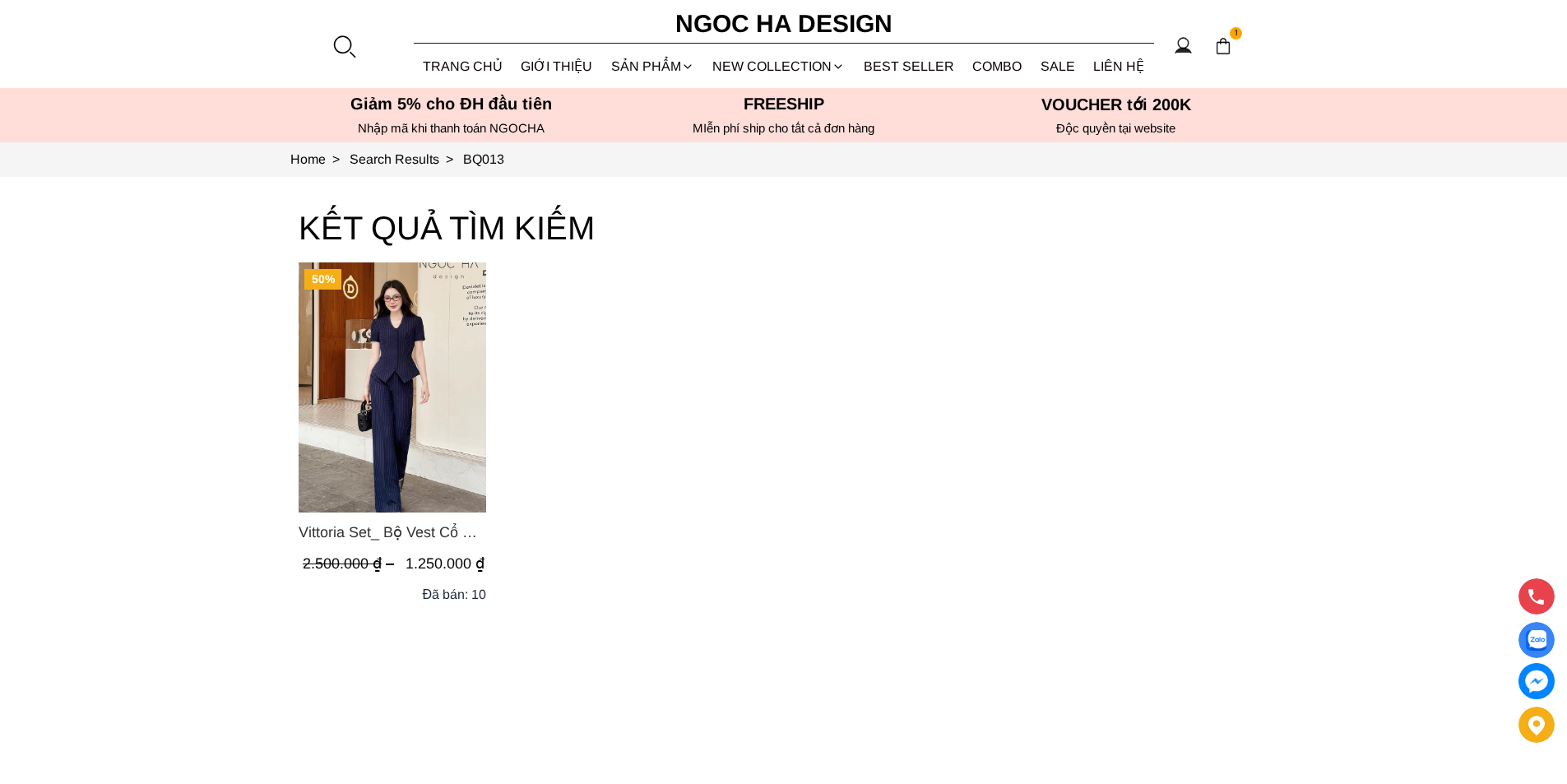
click at [355, 367] on img "Product image - Vittoria Set_ Bộ Vest Cổ V Quần Suông Kẻ Sọc BQ013" at bounding box center [392, 387] width 187 height 250
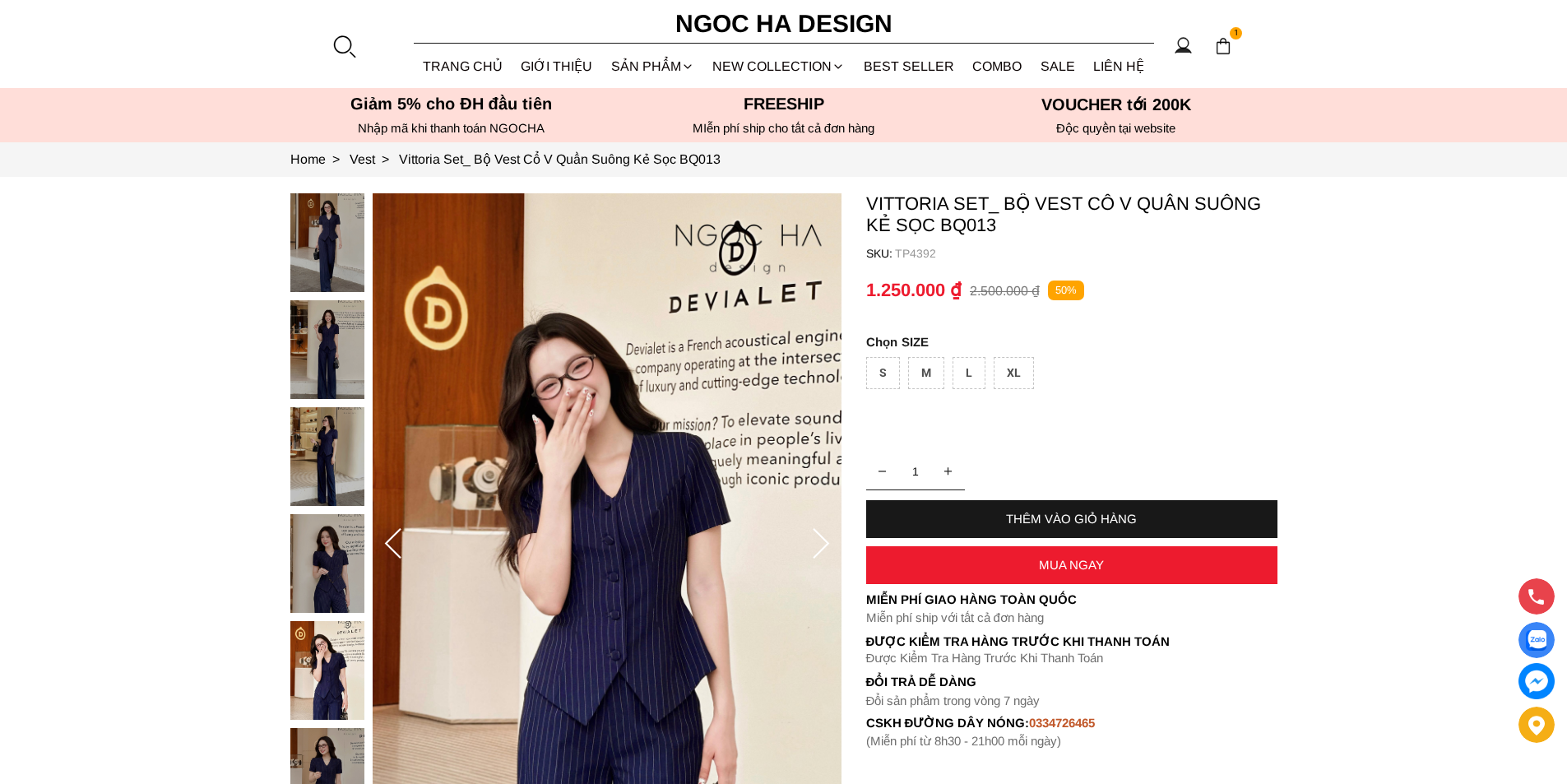
click at [339, 37] on div at bounding box center [343, 46] width 25 height 25
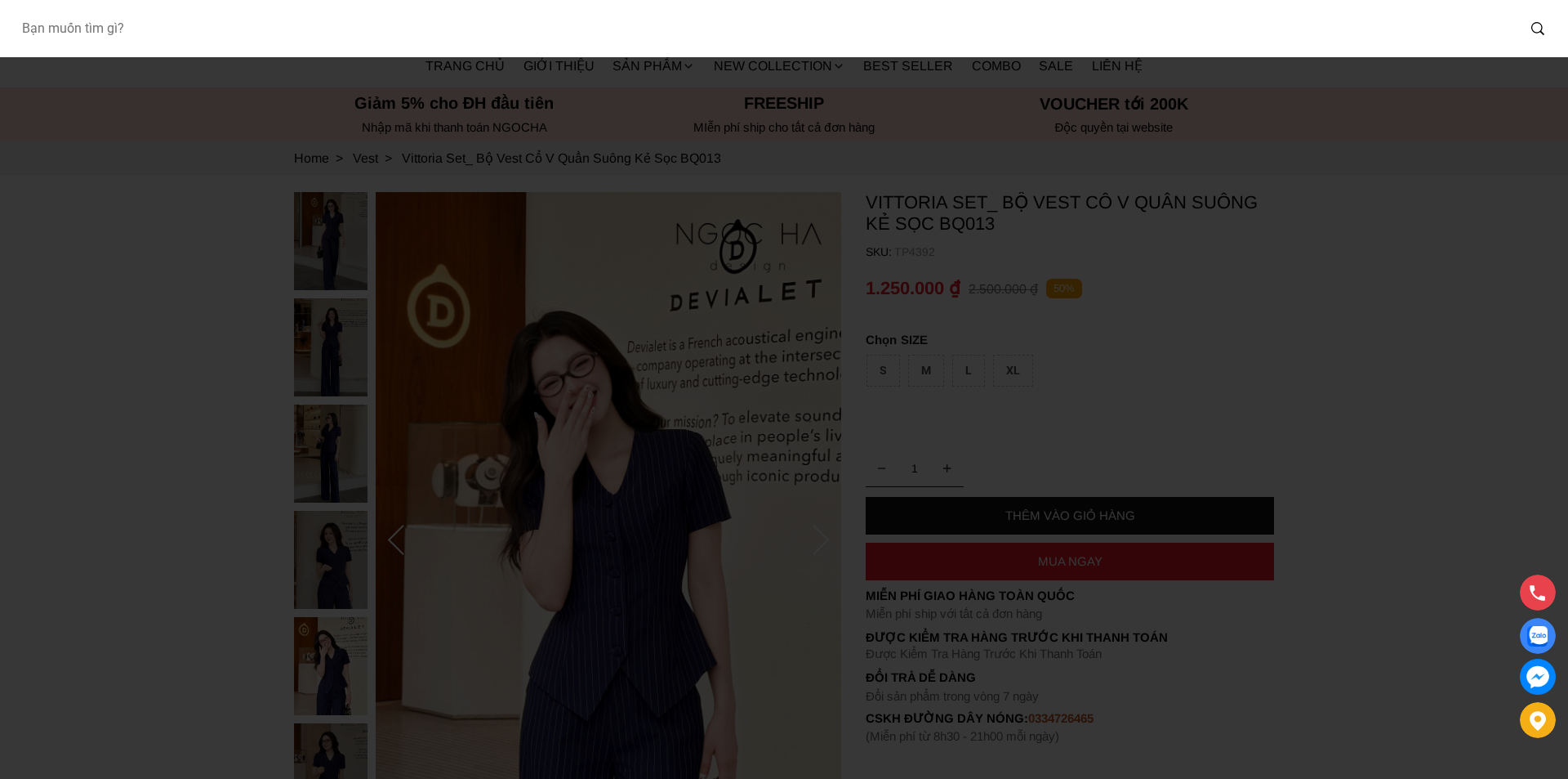
click at [237, 29] on input "Input search Bạn muốn tìm gì?" at bounding box center [761, 28] width 1507 height 37
type input "BJ140"
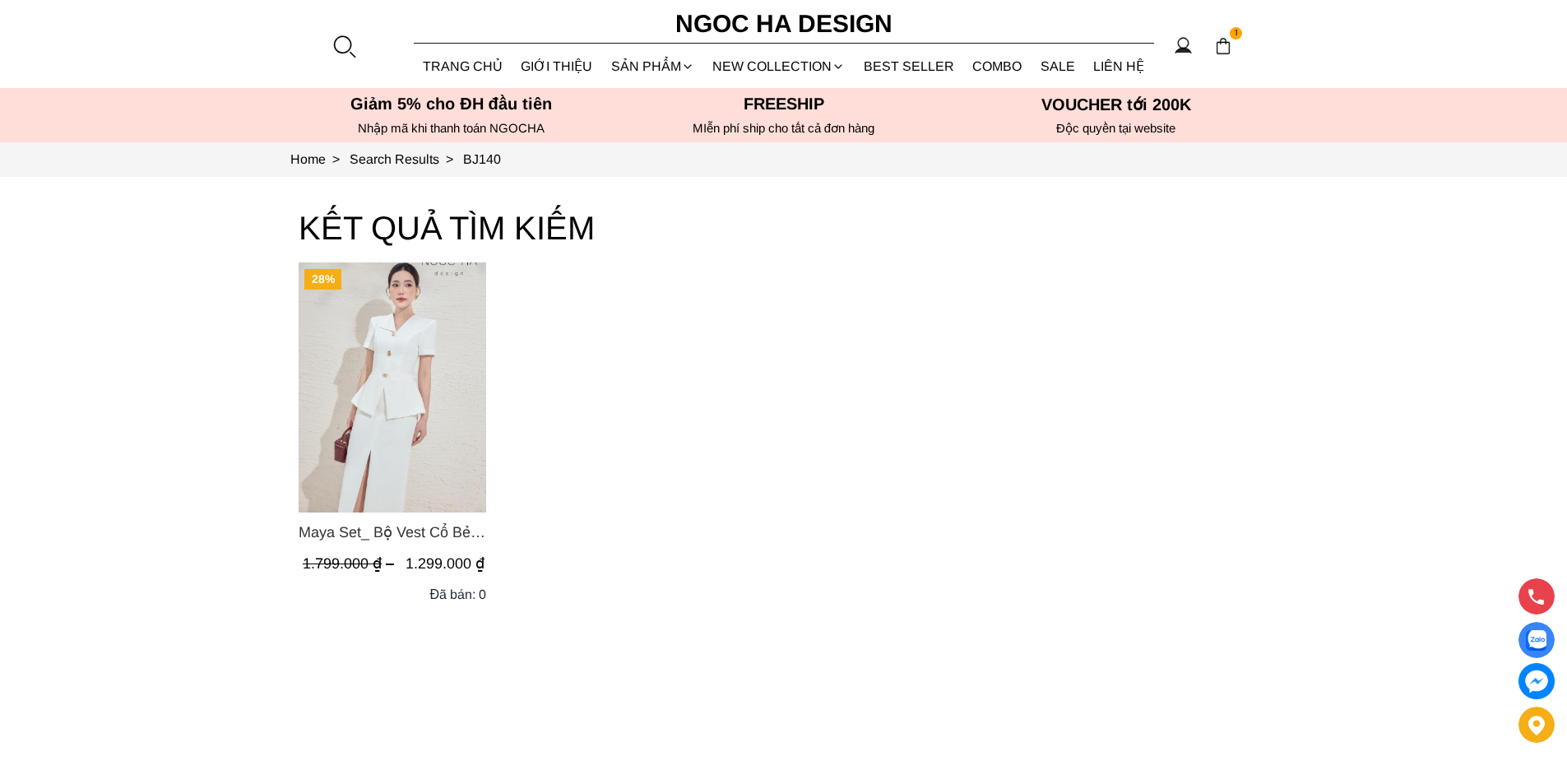
click at [405, 370] on img "Product image - Maya Set_ Bộ Vest Cổ Bẻ Chân Váy Xẻ Màu Đen, Trắng BJ140" at bounding box center [392, 387] width 187 height 250
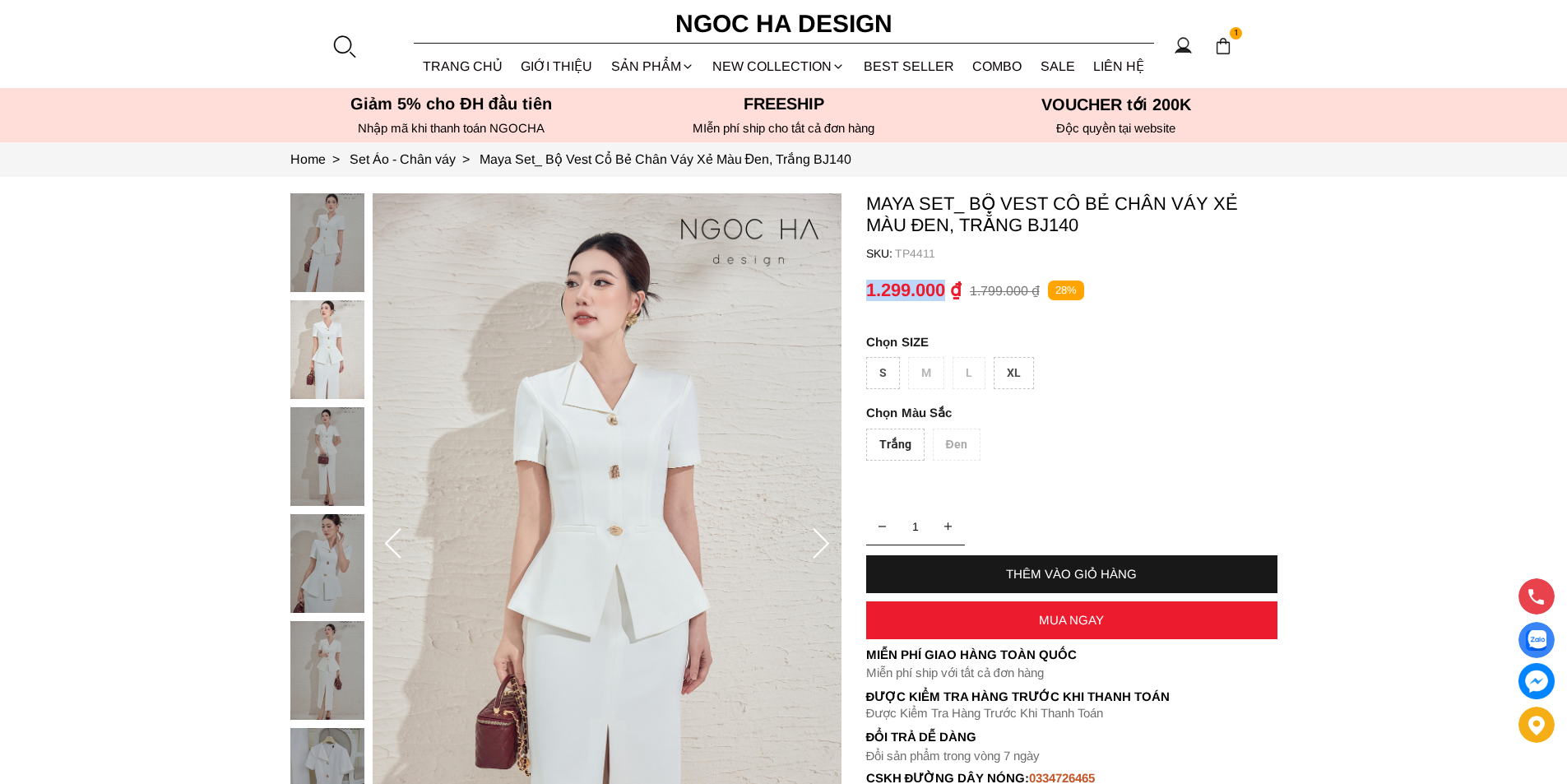
drag, startPoint x: 868, startPoint y: 287, endPoint x: 943, endPoint y: 298, distance: 75.8
click at [943, 298] on p "1.299.000 ₫" at bounding box center [914, 289] width 96 height 21
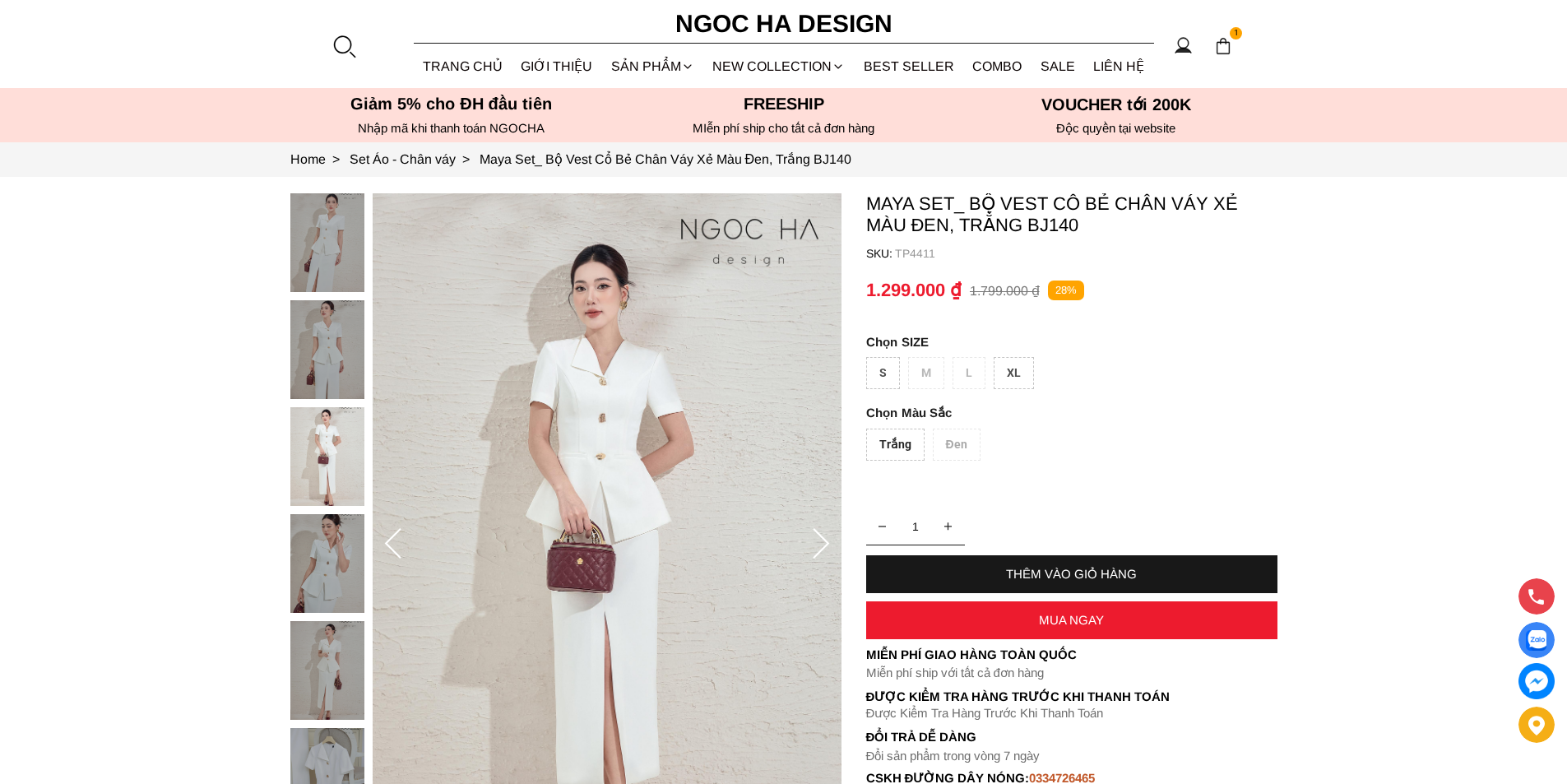
click at [333, 45] on div at bounding box center [343, 46] width 25 height 25
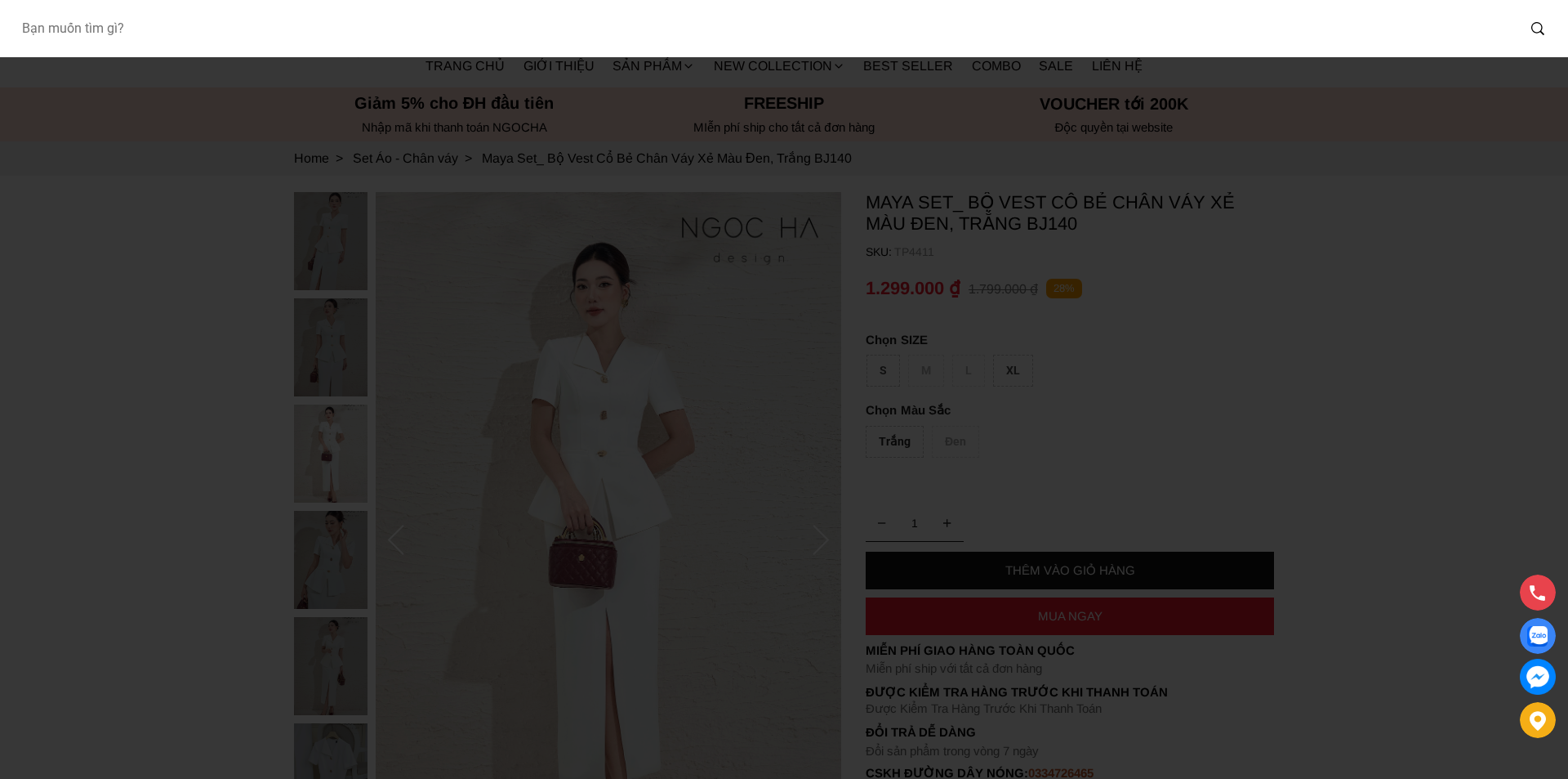
click at [243, 28] on input "Input search Bạn muốn tìm gì?" at bounding box center [761, 28] width 1507 height 37
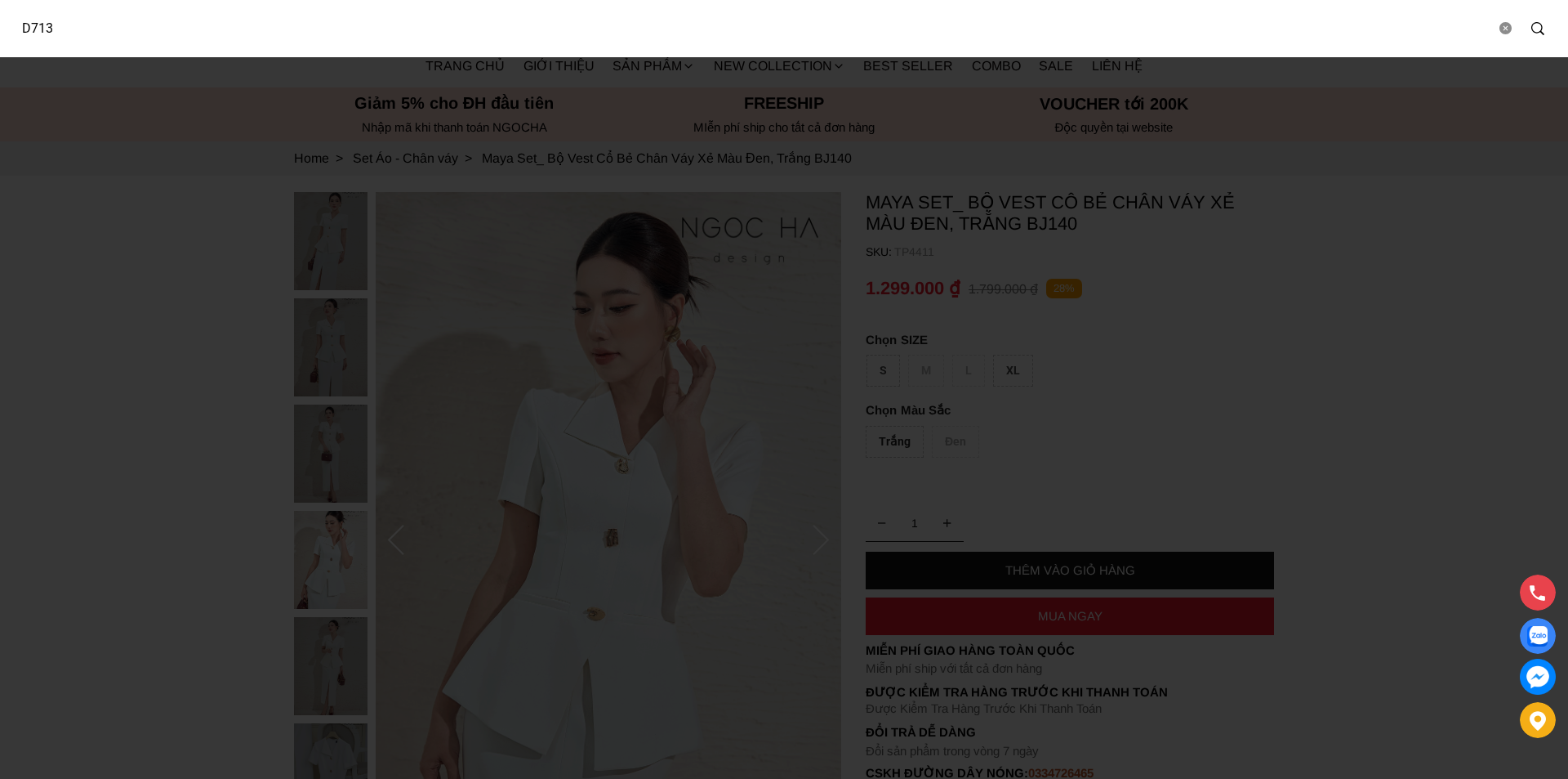
type input "D713"
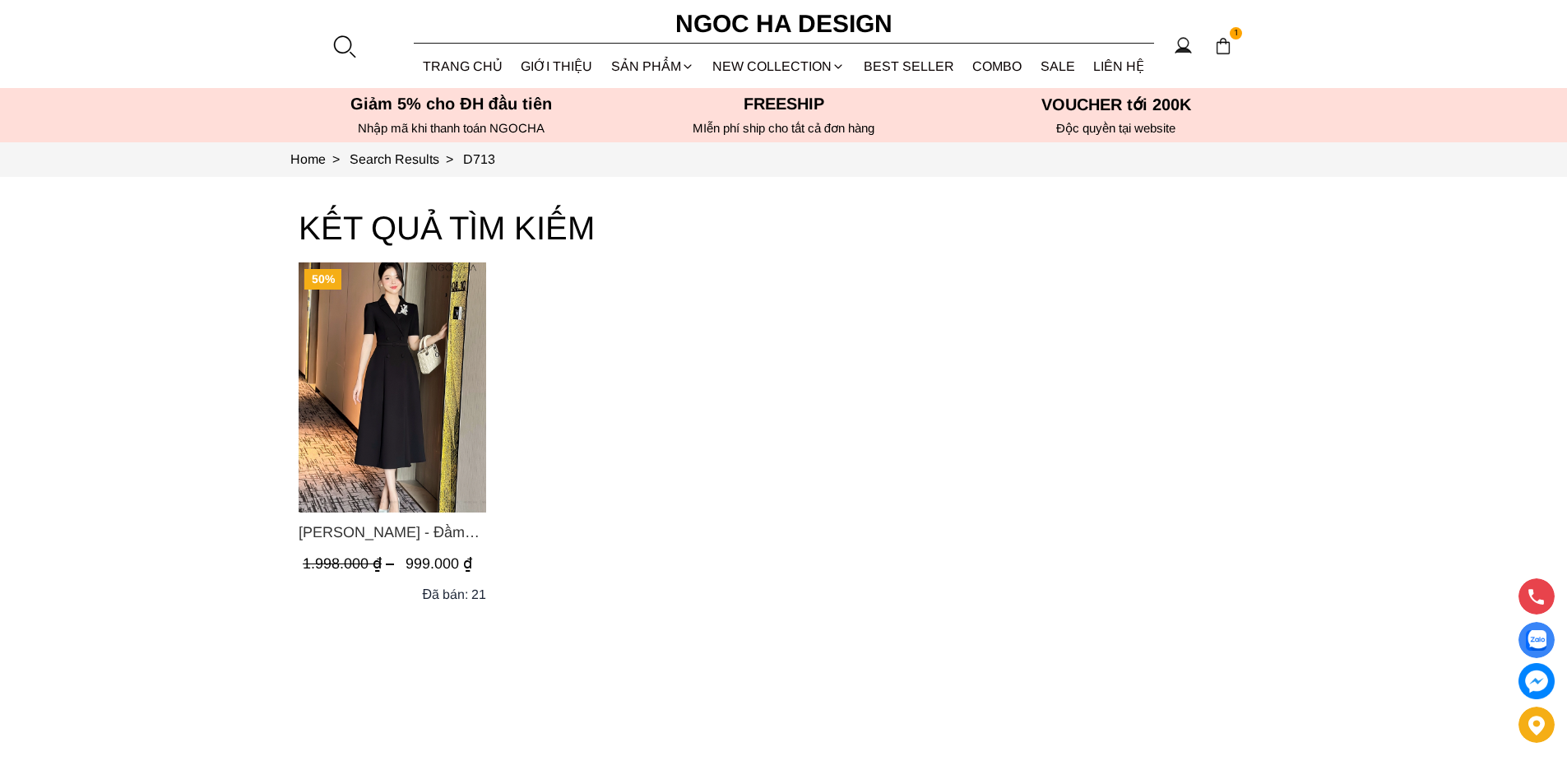
click at [387, 361] on img "Product image - Irene Dress - Đầm Vest Dáng Xòe Kèm Đai D713" at bounding box center [392, 387] width 187 height 250
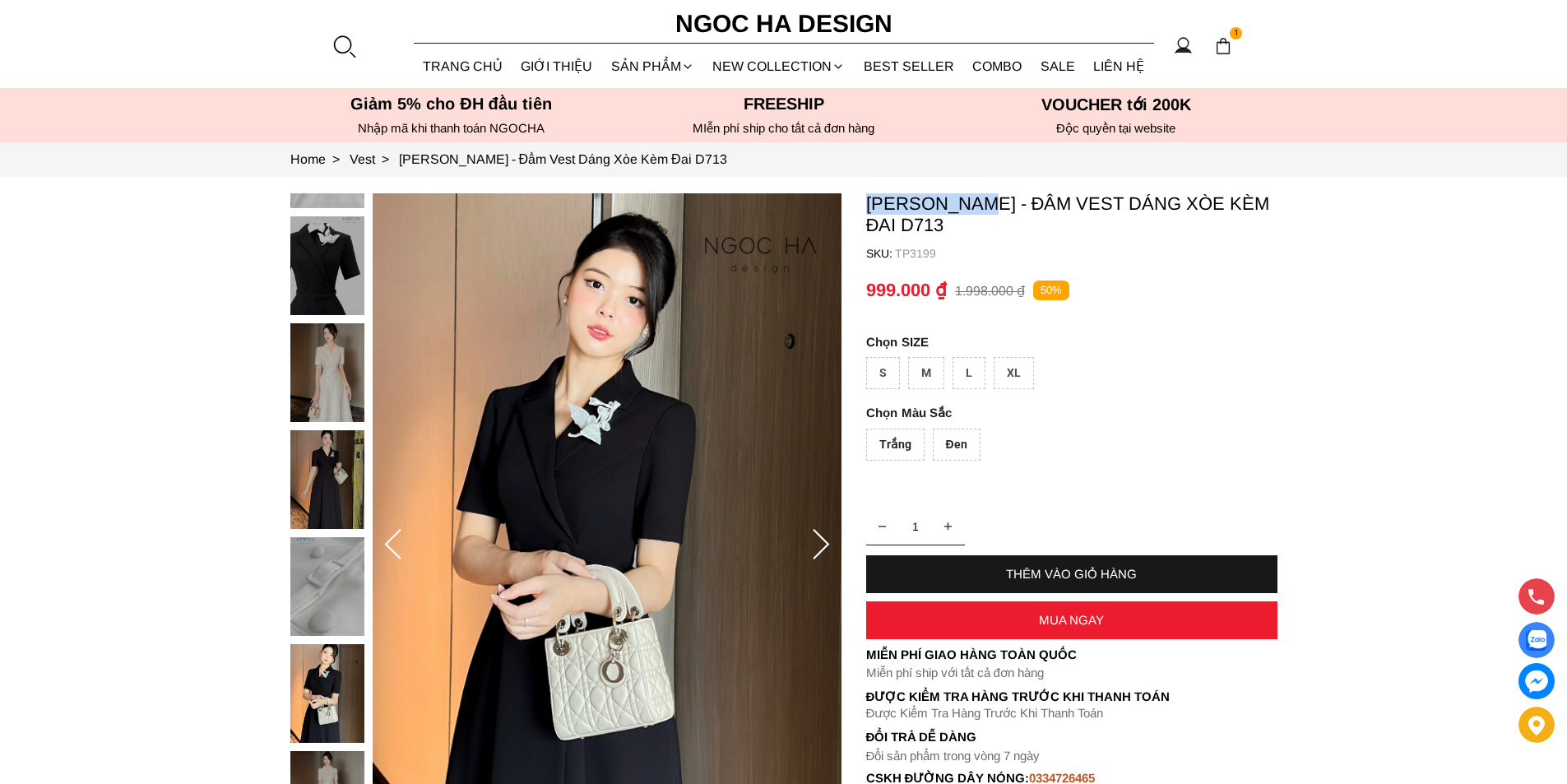
copy p "[PERSON_NAME]"
drag, startPoint x: 866, startPoint y: 202, endPoint x: 989, endPoint y: 196, distance: 123.1
click at [989, 196] on p "Irene Dress - Đầm Vest Dáng Xòe Kèm Đai D713" at bounding box center [1072, 214] width 411 height 43
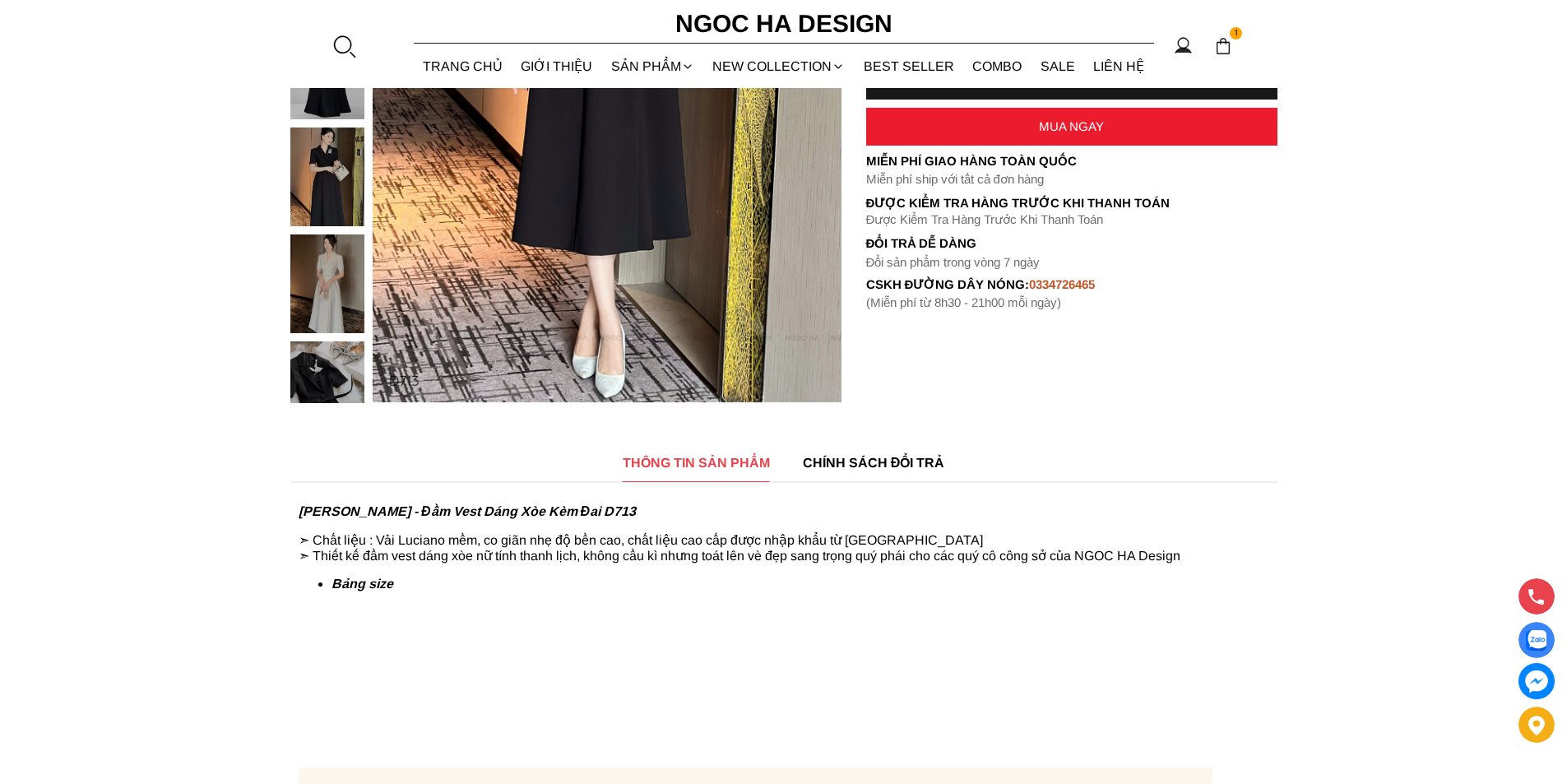
scroll to position [576, 0]
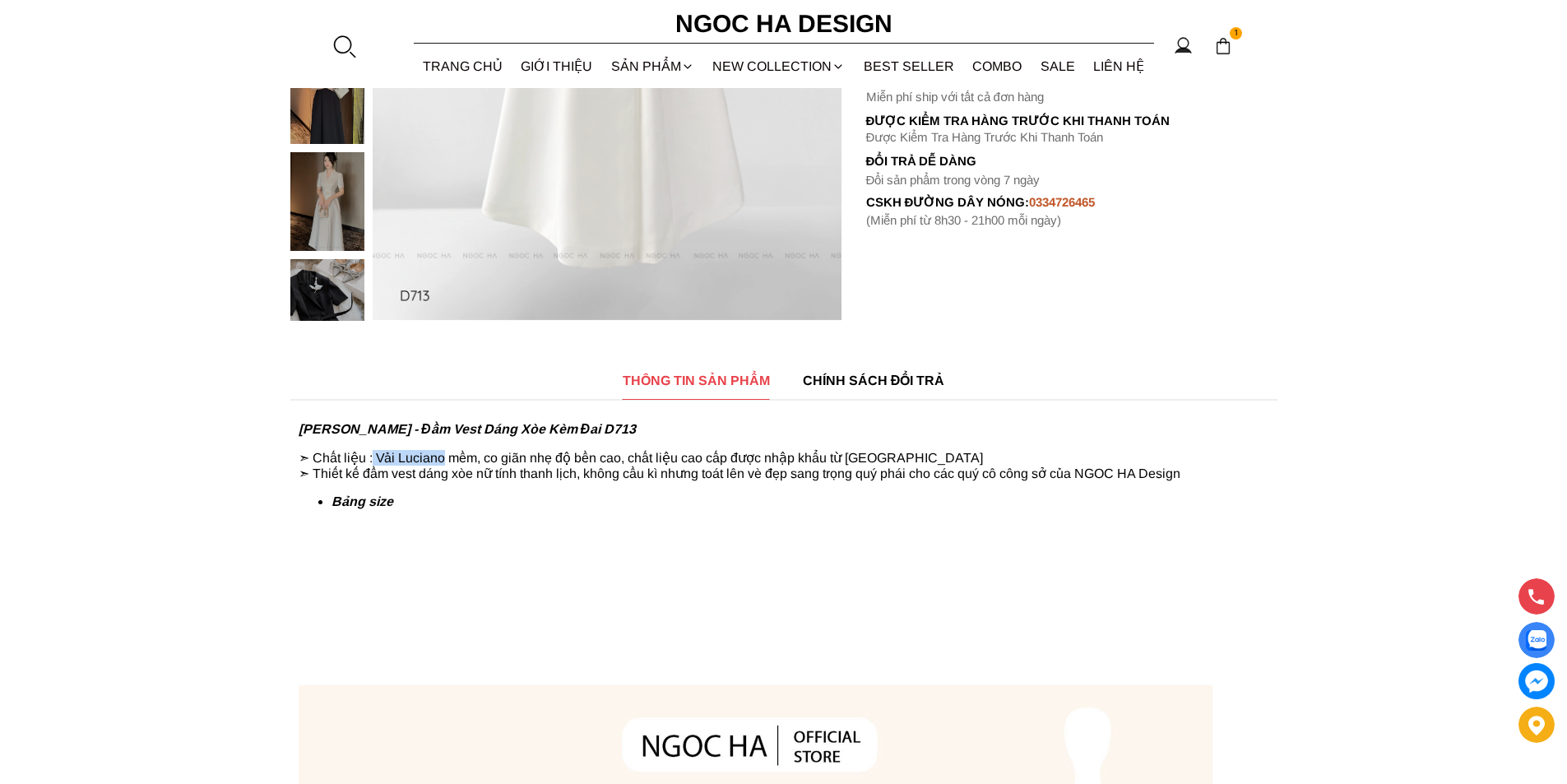
copy p "Vải Luciano"
drag, startPoint x: 374, startPoint y: 455, endPoint x: 446, endPoint y: 455, distance: 72.0
click at [446, 455] on p "➣ Chất liệu : Vải Luciano mềm, co giãn nhẹ độ bền cao, chất liệu cao cấp được n…" at bounding box center [784, 465] width 971 height 31
click at [405, 460] on p "➣ Chất liệu : Vải Luciano mềm, co giãn nhẹ độ bền cao, chất liệu cao cấp được n…" at bounding box center [784, 465] width 971 height 31
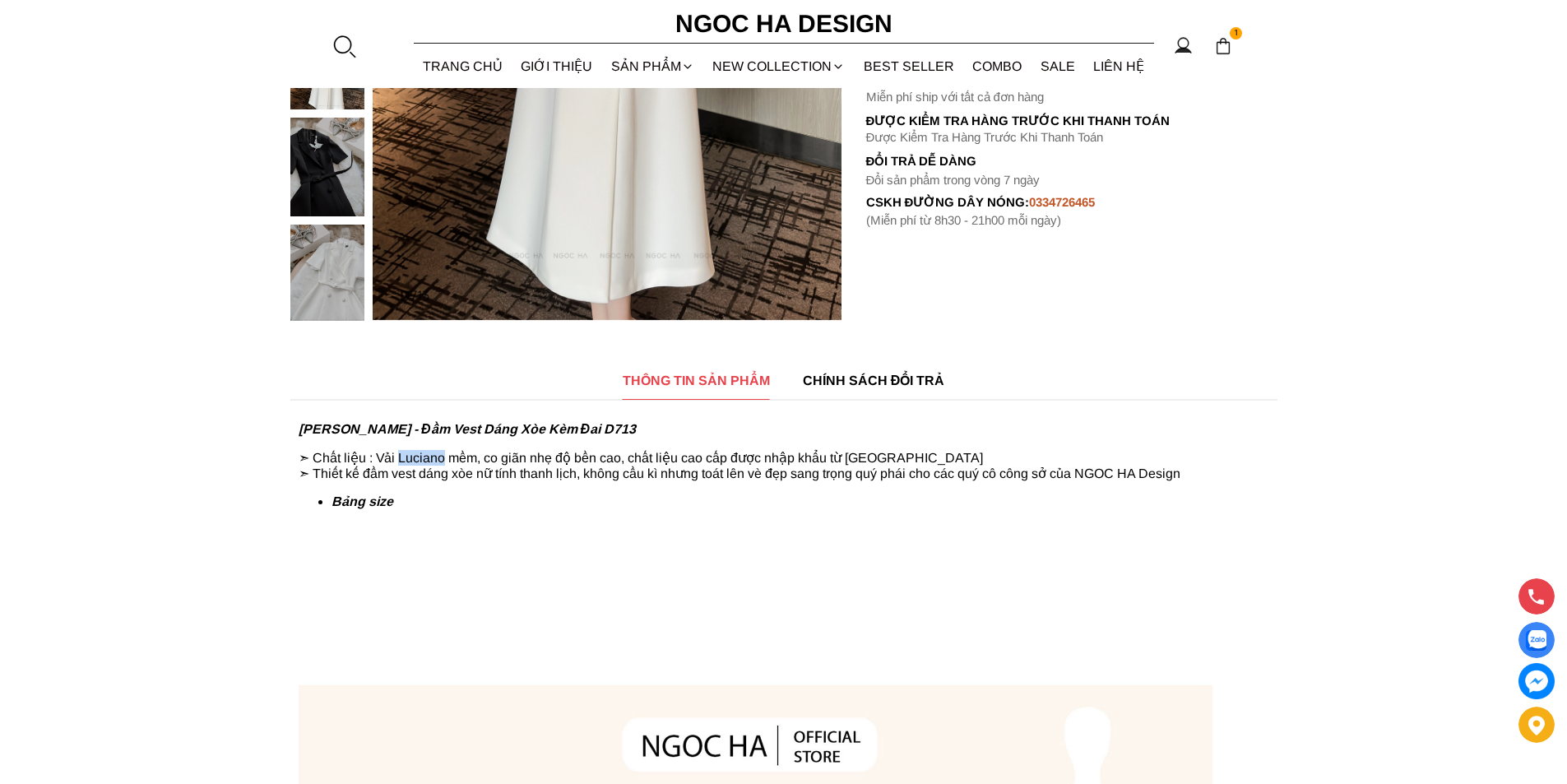
copy p "Luciano"
drag, startPoint x: 401, startPoint y: 456, endPoint x: 447, endPoint y: 453, distance: 46.1
click at [447, 453] on p "➣ Chất liệu : Vải Luciano mềm, co giãn nhẹ độ bền cao, chất liệu cao cấp được n…" at bounding box center [784, 465] width 971 height 31
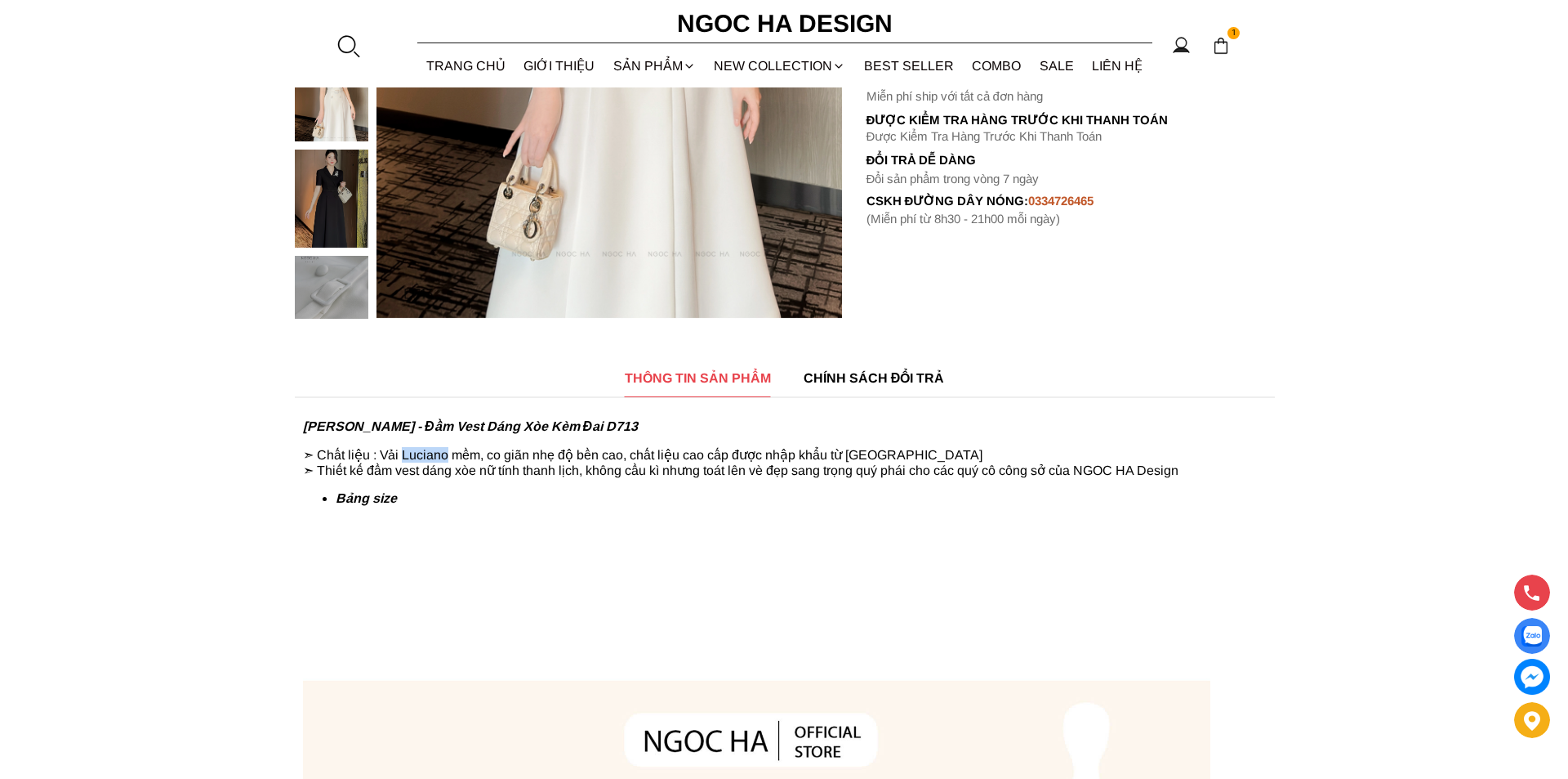
scroll to position [0, 0]
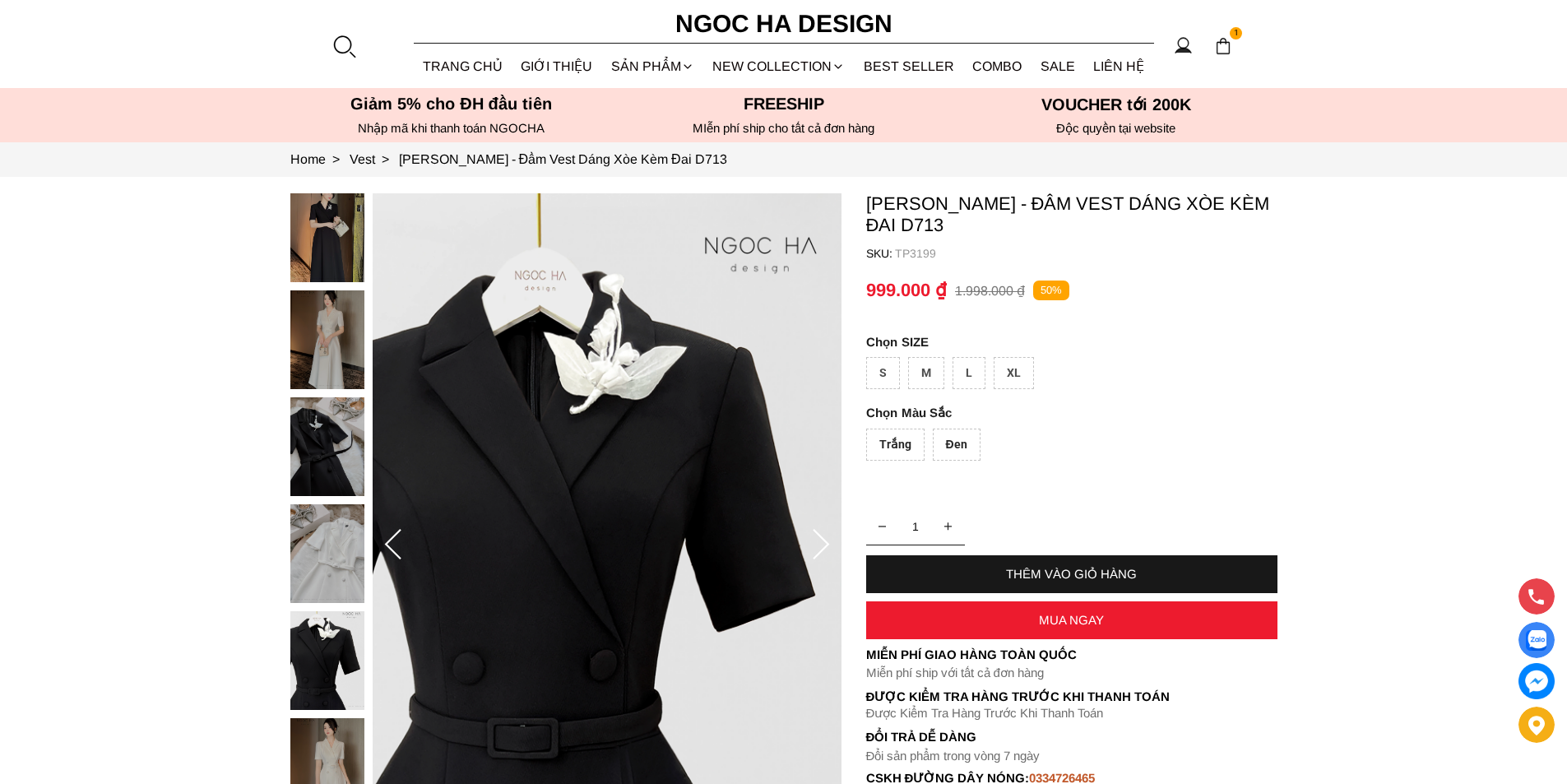
click at [343, 47] on div at bounding box center [343, 46] width 25 height 25
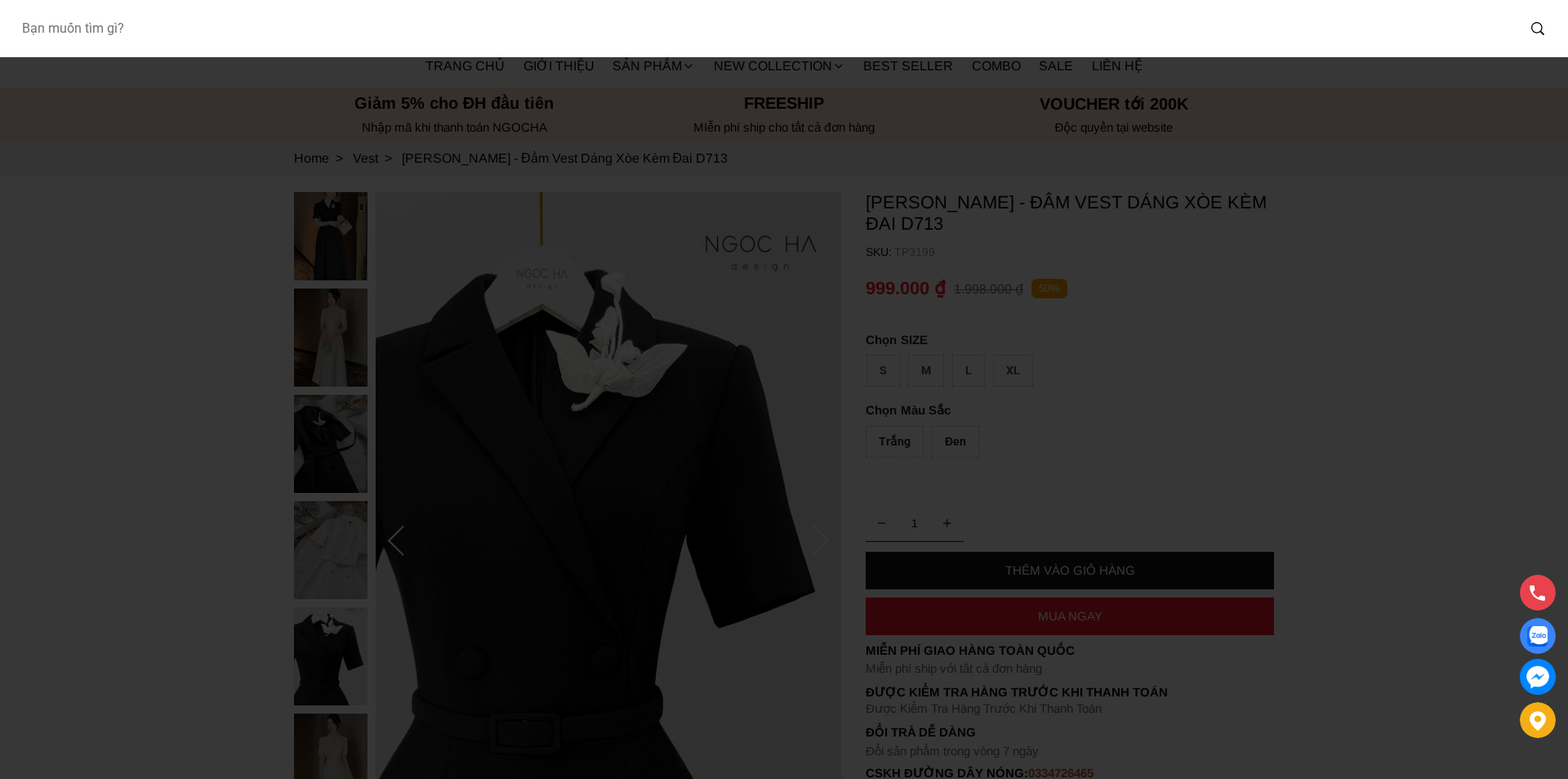
click at [278, 33] on input "Input search Bạn muốn tìm gì?" at bounding box center [761, 28] width 1507 height 37
click at [174, 31] on input "D1003" at bounding box center [751, 28] width 1487 height 37
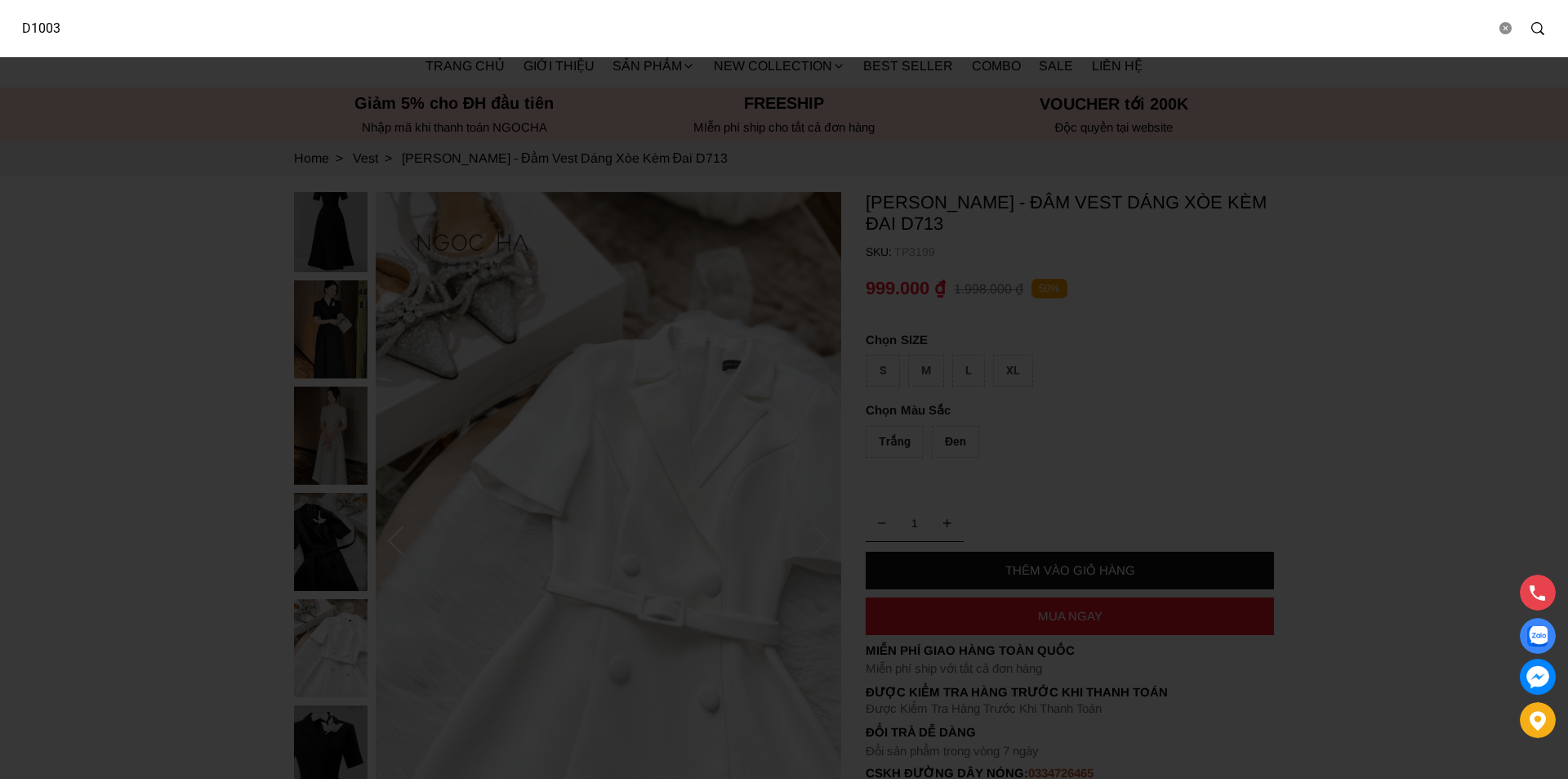
type input "D1003"
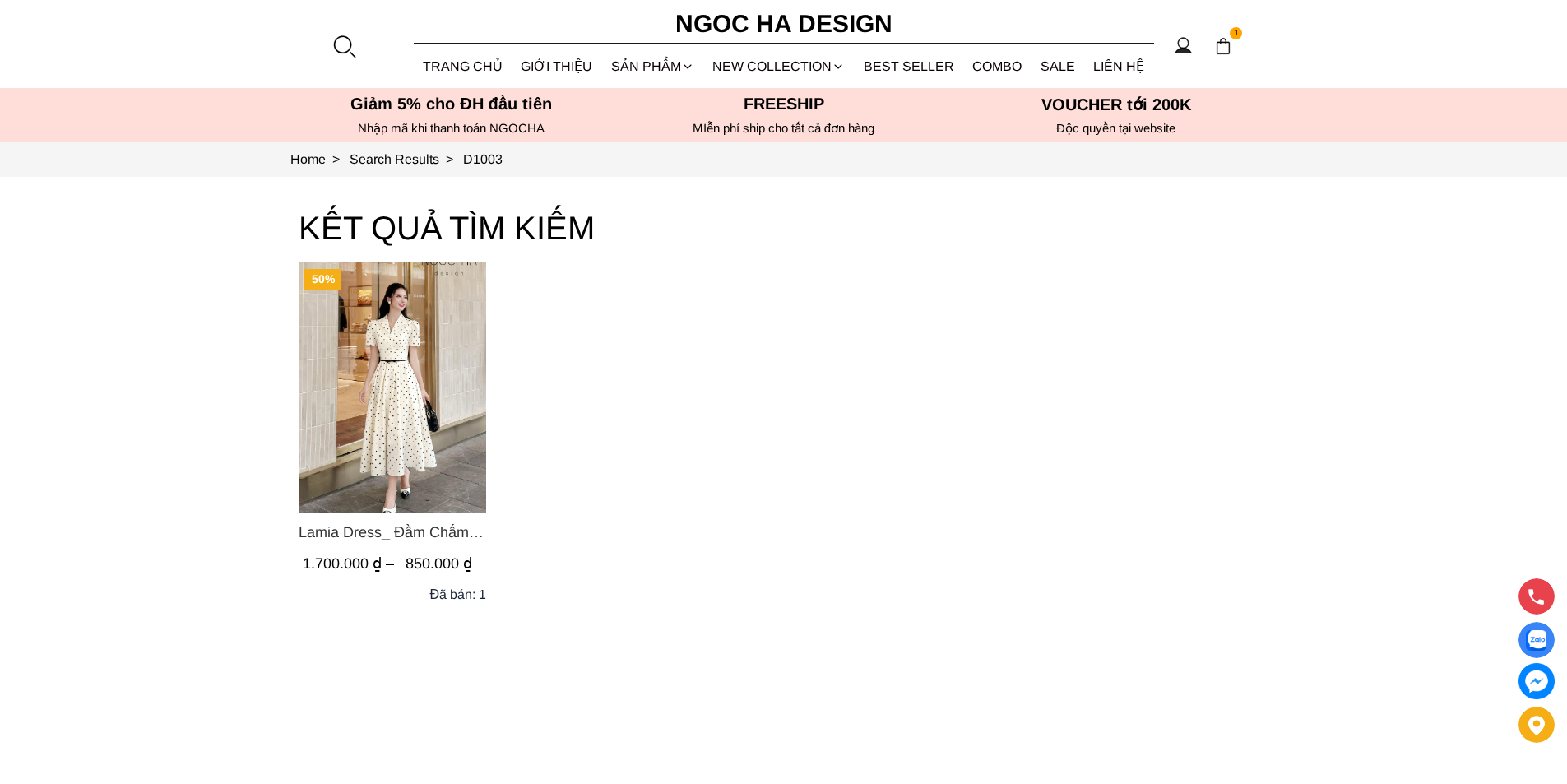
click at [372, 406] on img "Product image - Lamia Dress_ Đầm Chấm Bi Cổ Vest Màu Kem D1003" at bounding box center [392, 387] width 187 height 250
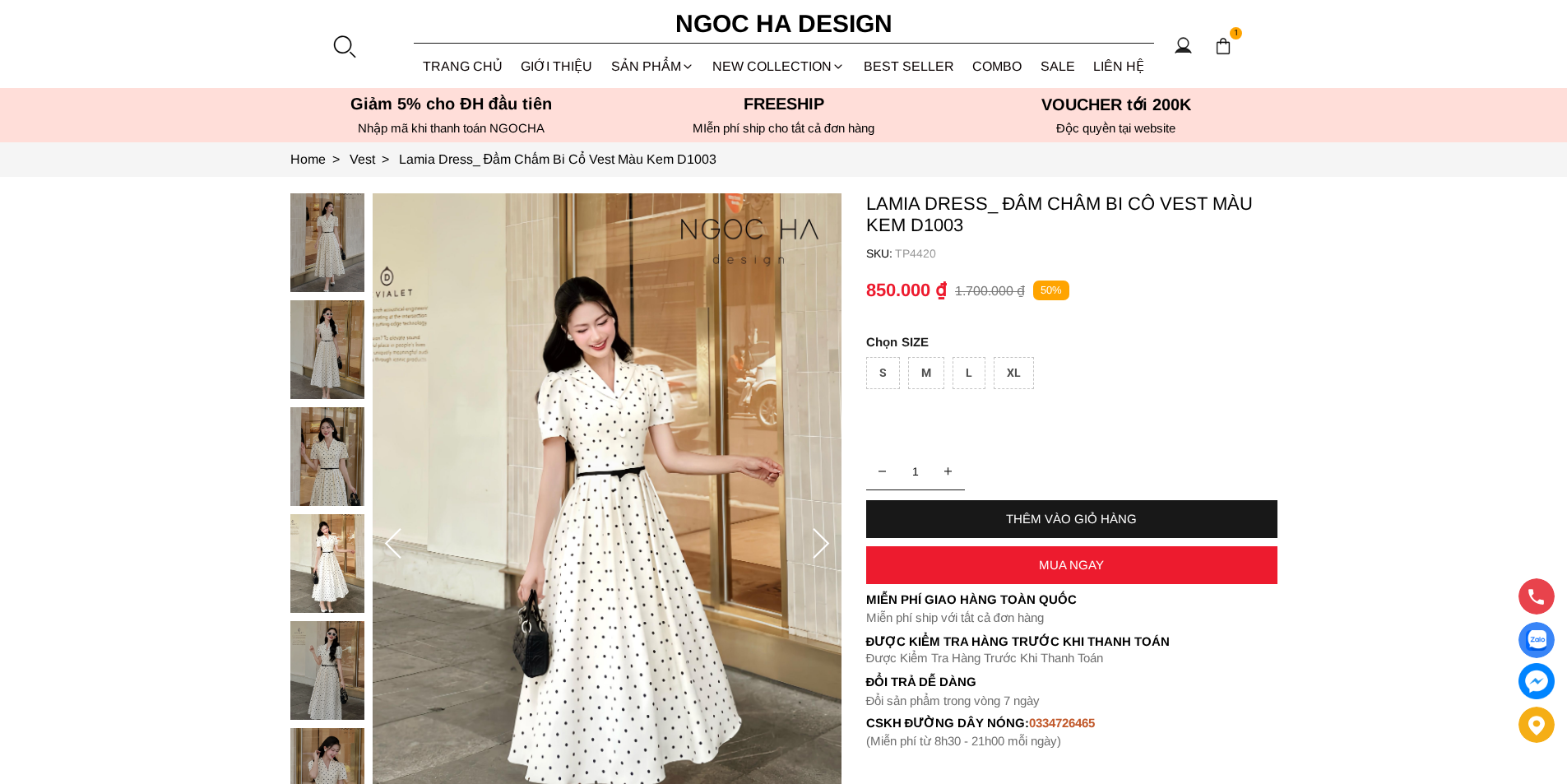
scroll to position [494, 0]
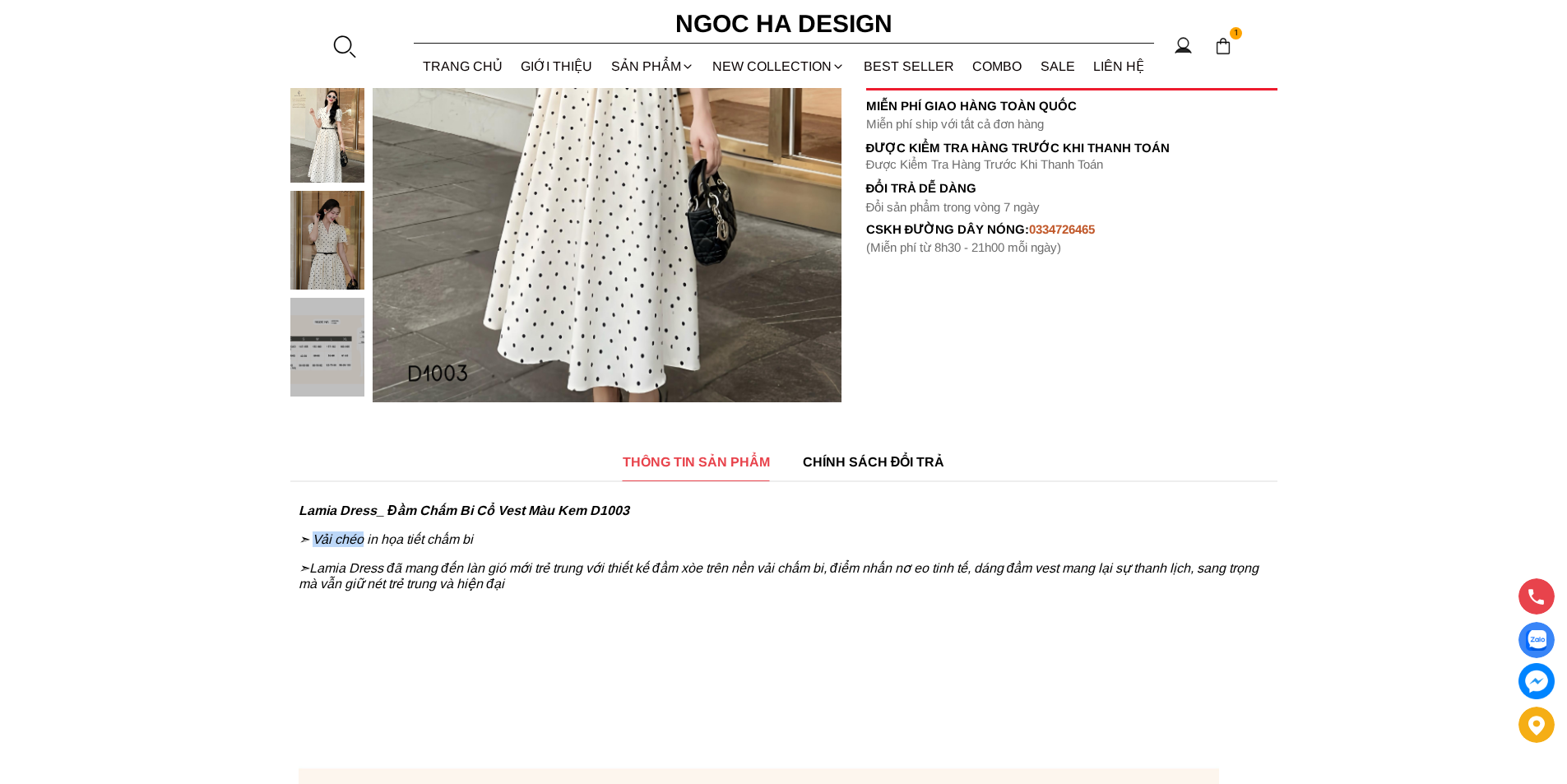
copy span "Vải chéo"
drag, startPoint x: 317, startPoint y: 539, endPoint x: 367, endPoint y: 545, distance: 50.4
click at [367, 545] on span "➣ Vải chéo in họa tiết chấm bi" at bounding box center [385, 538] width 174 height 14
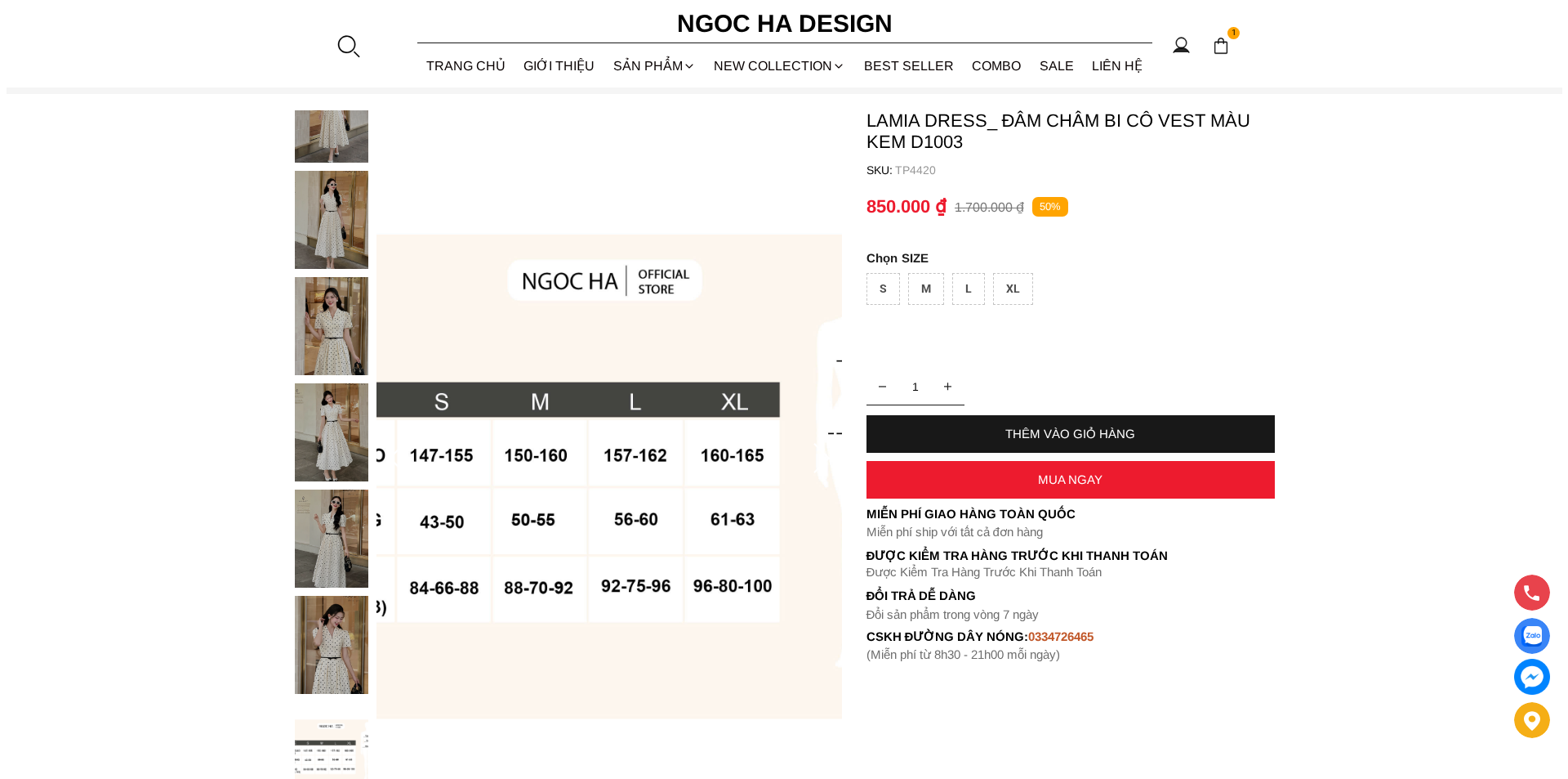
scroll to position [0, 0]
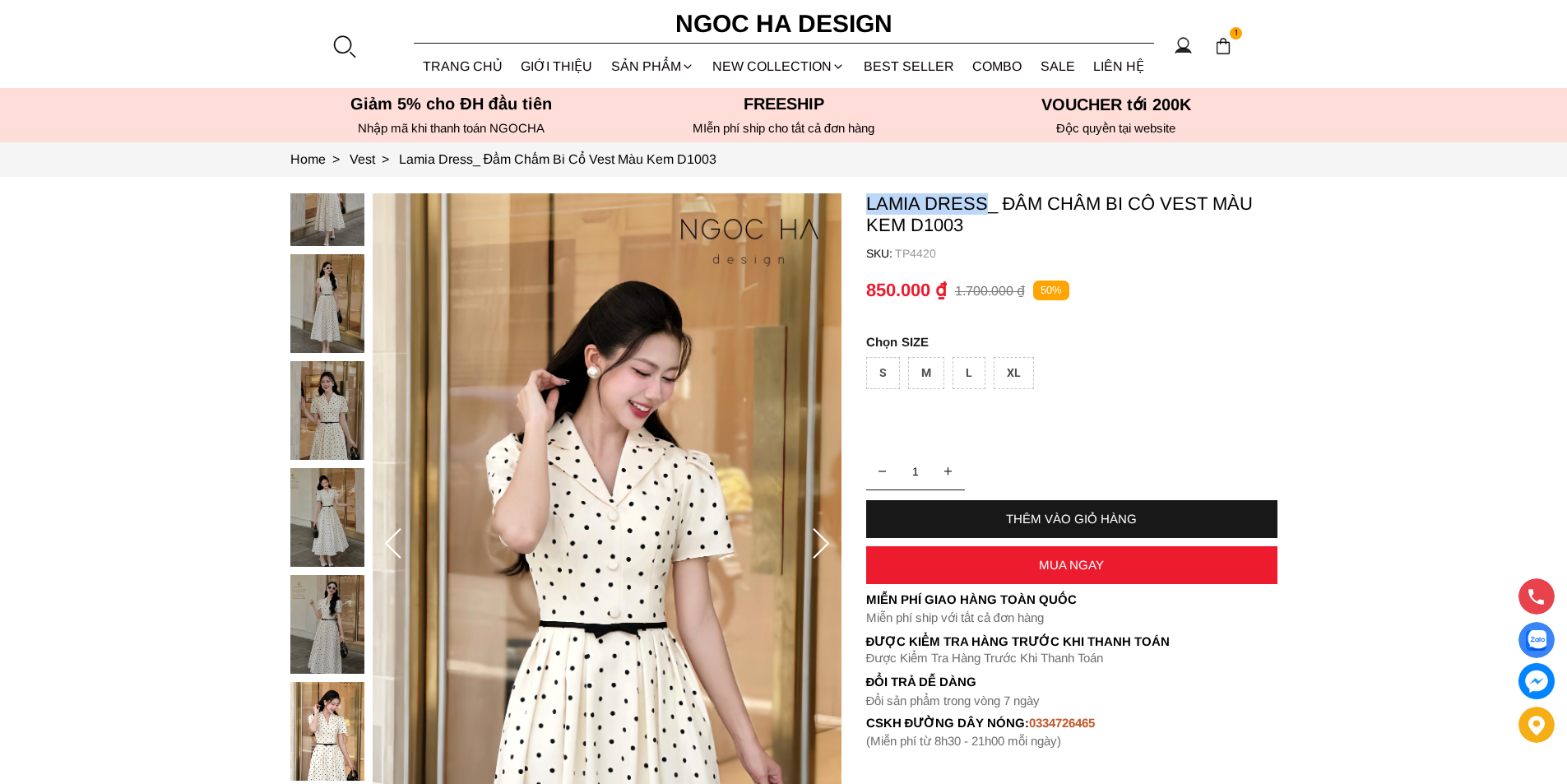
copy p "Lamia Dress"
drag, startPoint x: 864, startPoint y: 200, endPoint x: 982, endPoint y: 199, distance: 118.0
click at [982, 199] on section "Lamia Dress_ Đầm Chấm Bi Cổ Vest Màu Kem D1003 SKU: TP4420 1 THÊM VÀO GIỎ HÀNG …" at bounding box center [784, 544] width 1567 height 735
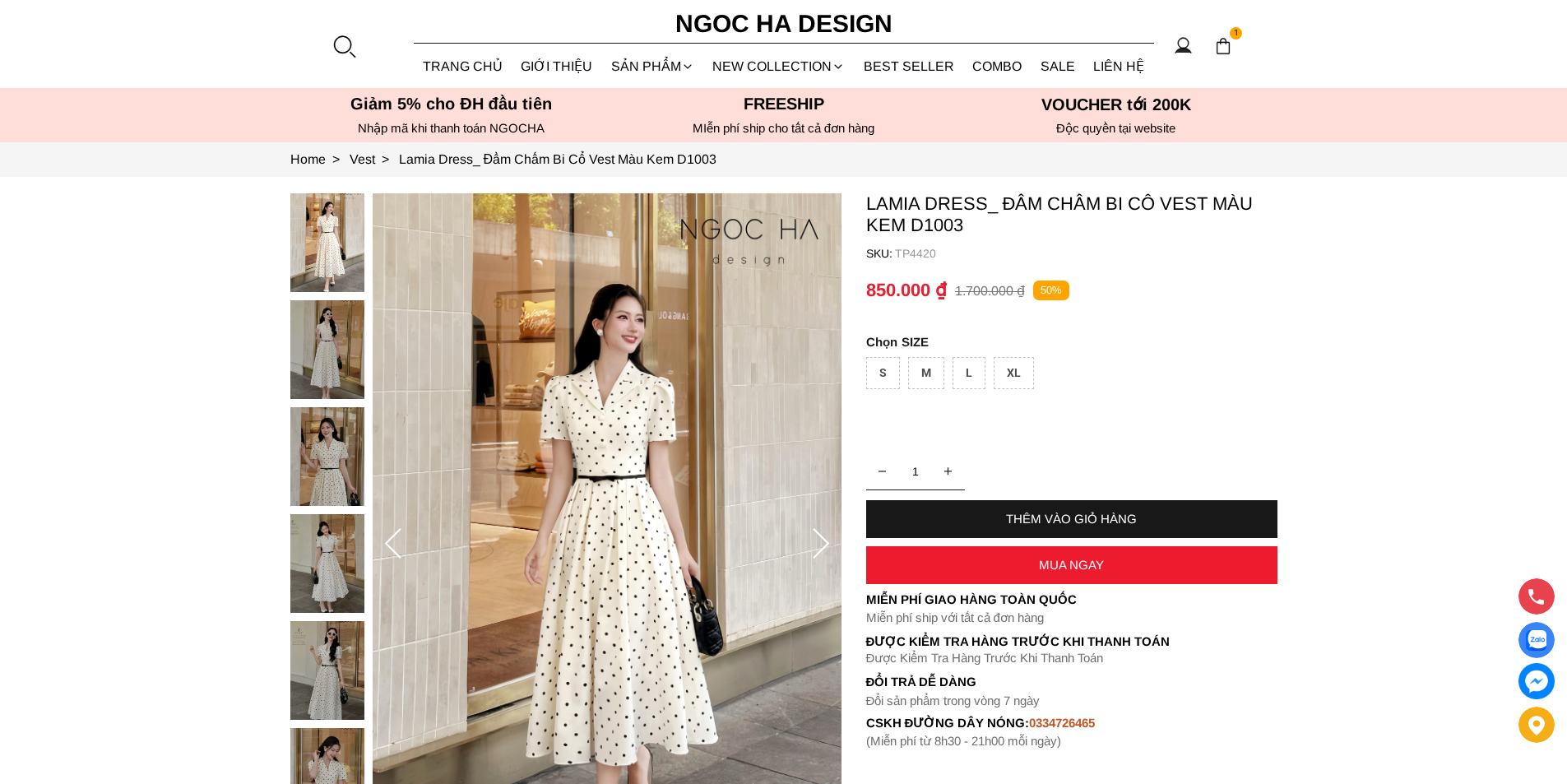
click at [350, 57] on div at bounding box center [343, 46] width 25 height 25
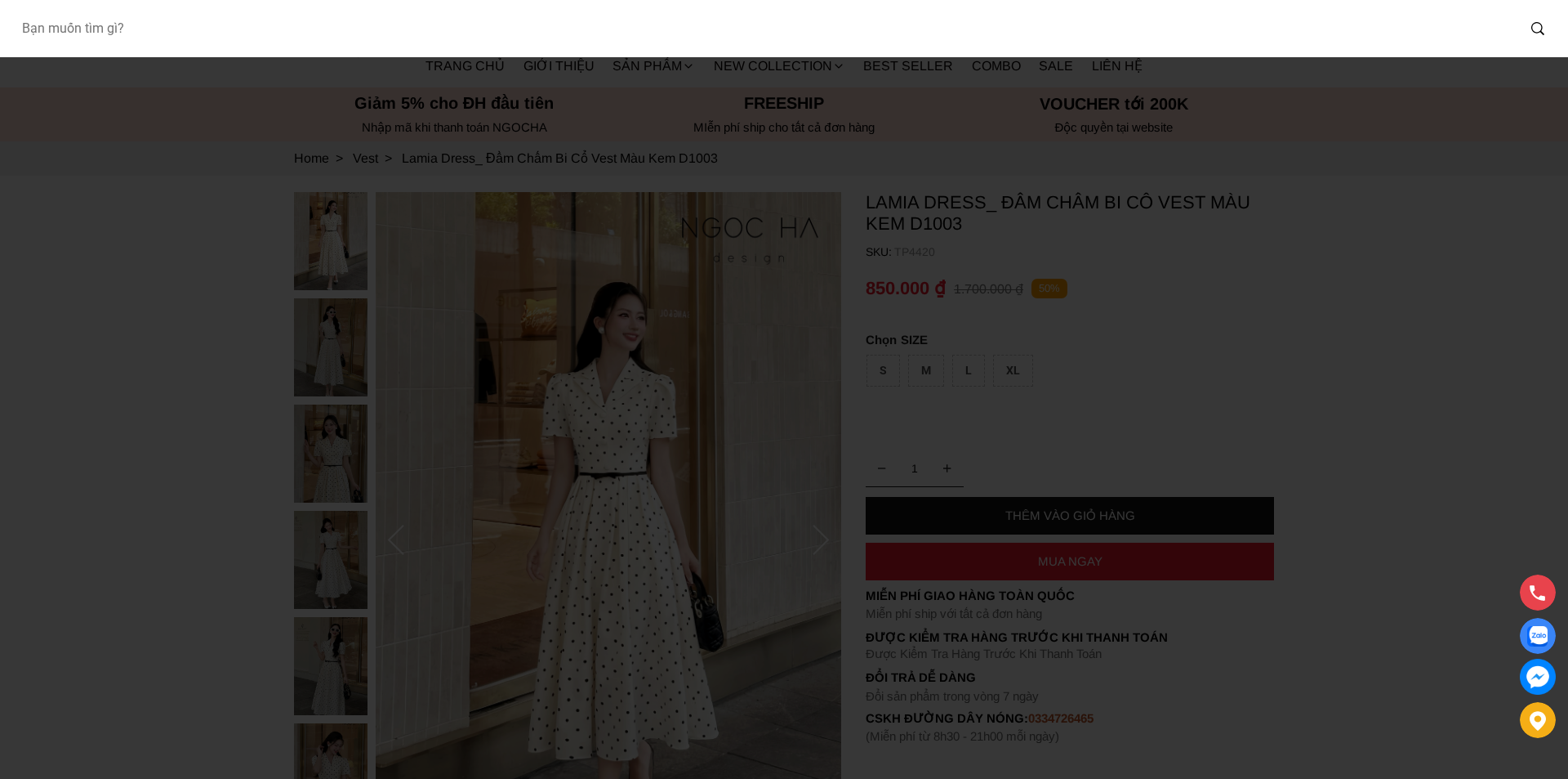
click at [218, 33] on input "Input search Bạn muốn tìm gì?" at bounding box center [761, 28] width 1507 height 37
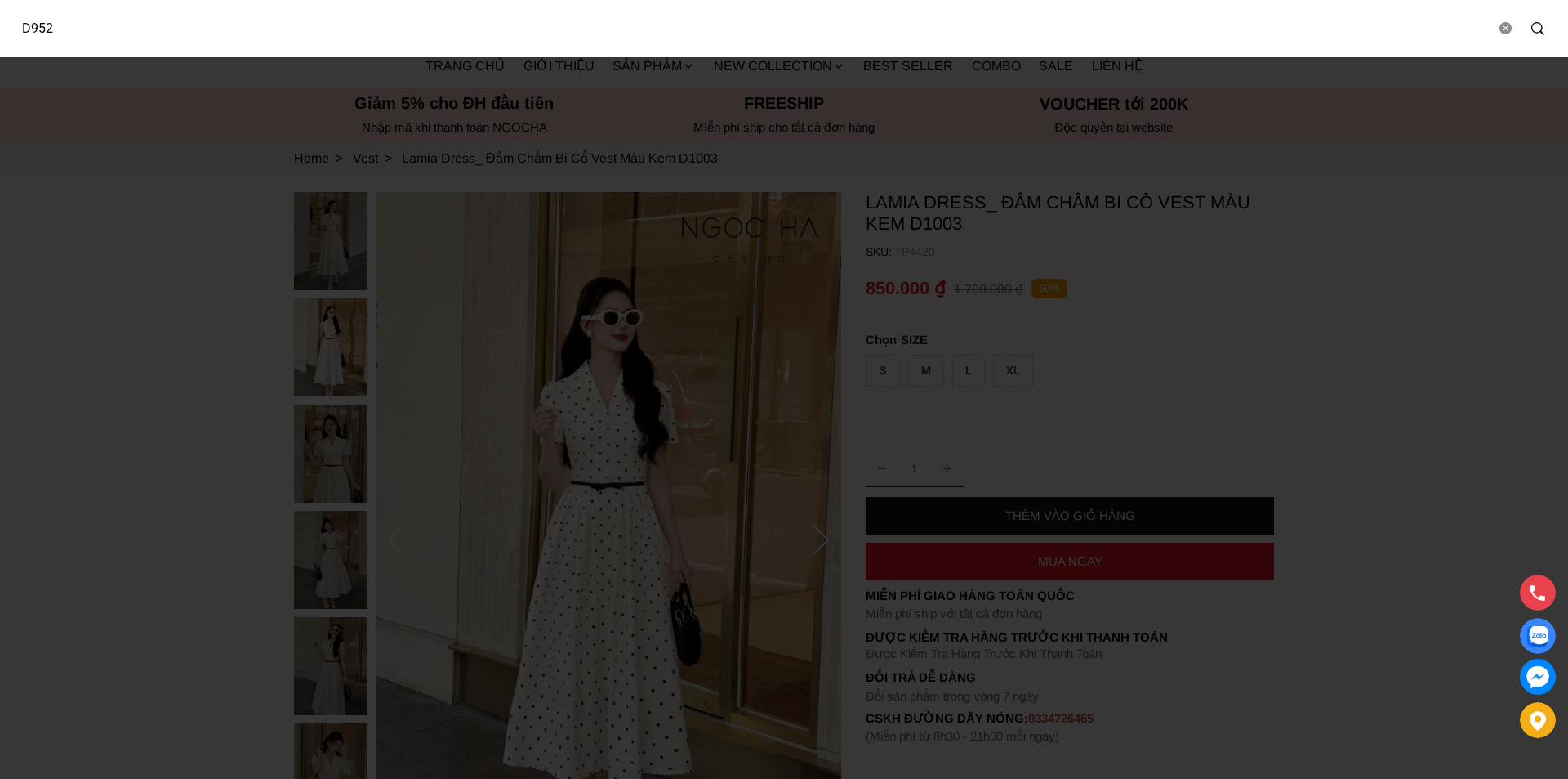
type input "D952"
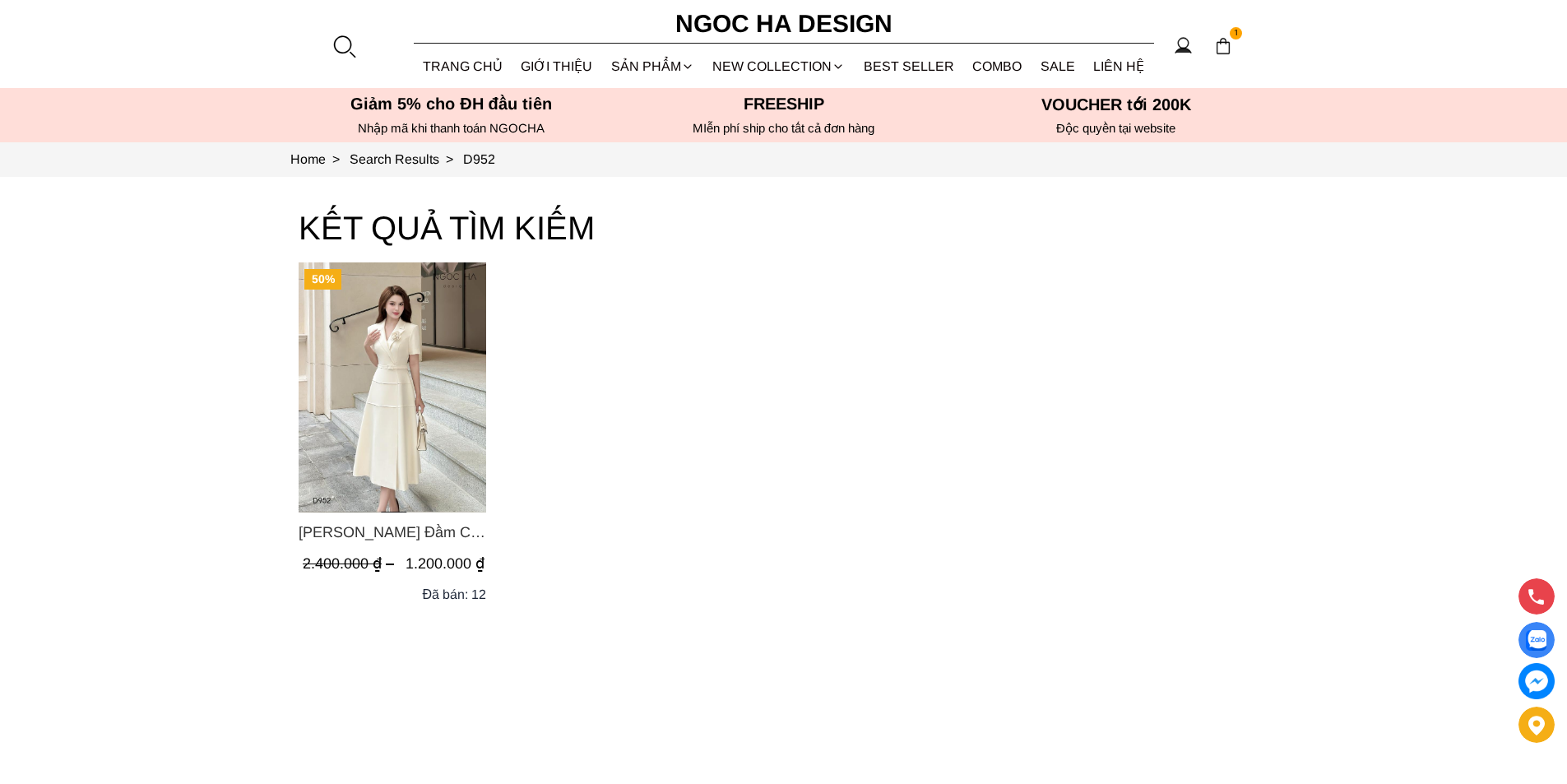
click at [403, 427] on img "Product image - Louisa Dress_ Đầm Cổ Vest Cài Hoa Tùng May Gân Nổi Kèm Đai Màu …" at bounding box center [392, 387] width 187 height 250
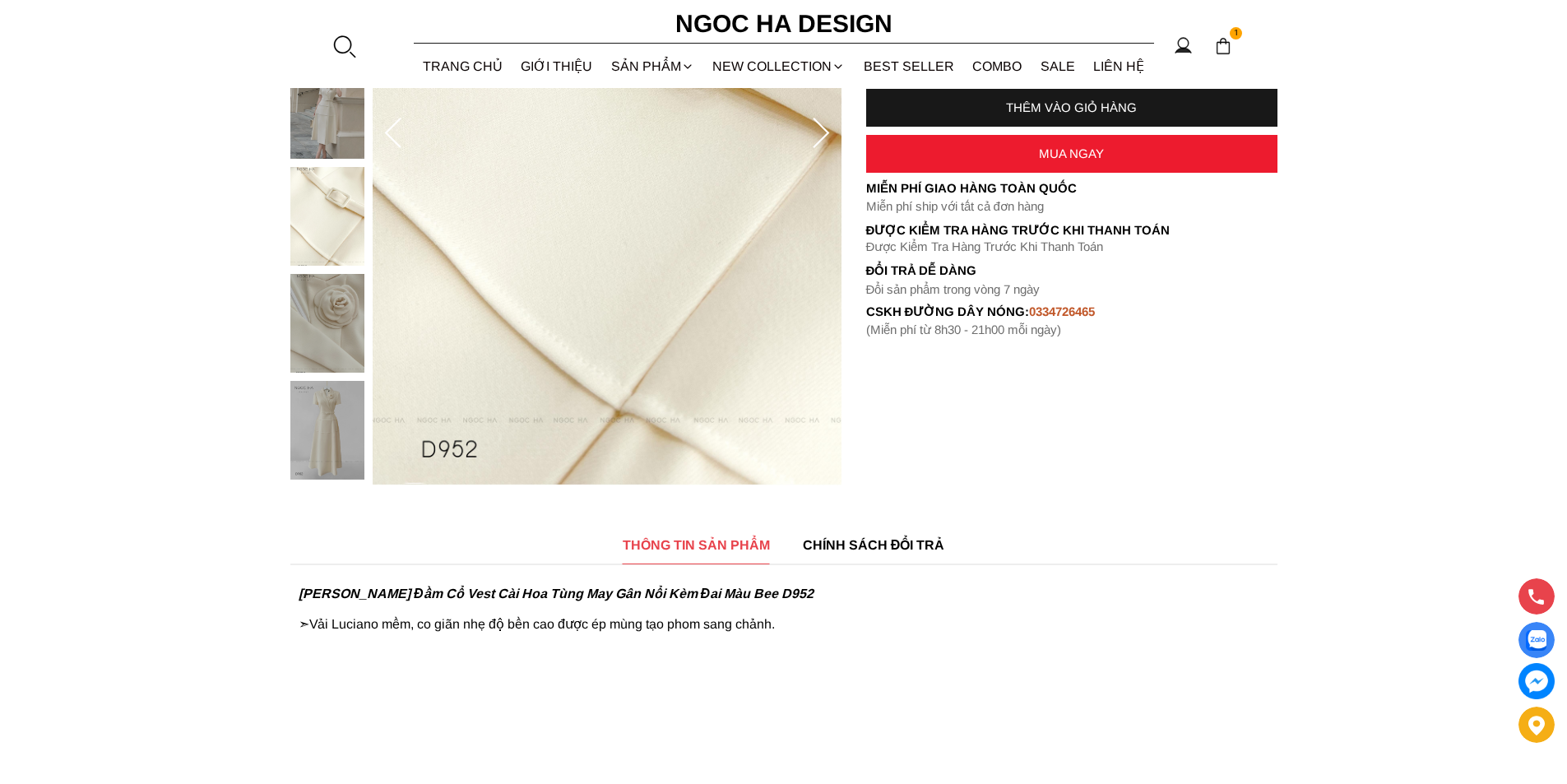
scroll to position [576, 0]
